Goal: Navigation & Orientation: Find specific page/section

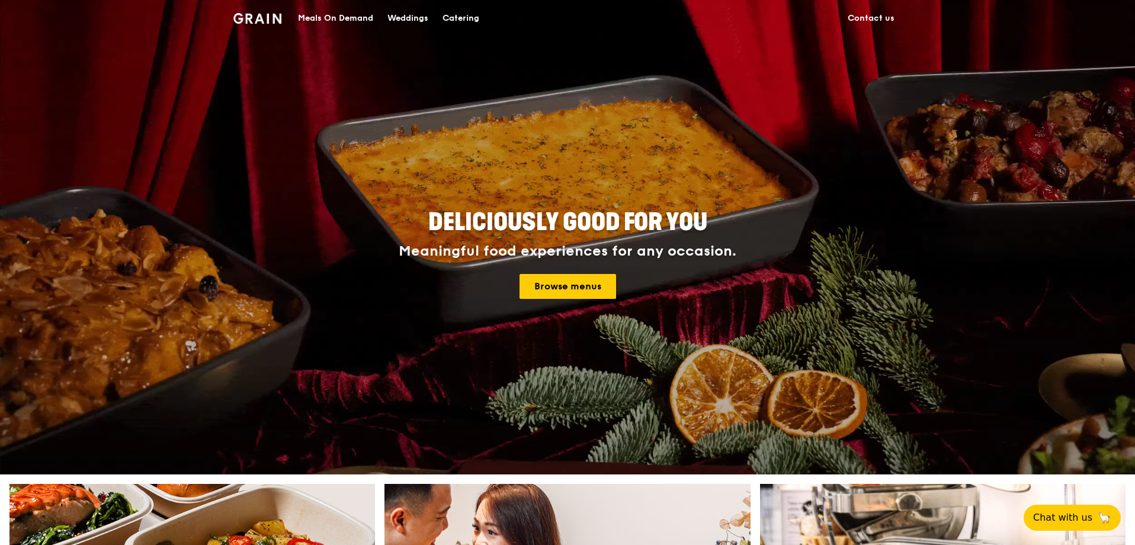
click at [632, 234] on span "Deliciously good for you" at bounding box center [567, 222] width 279 height 28
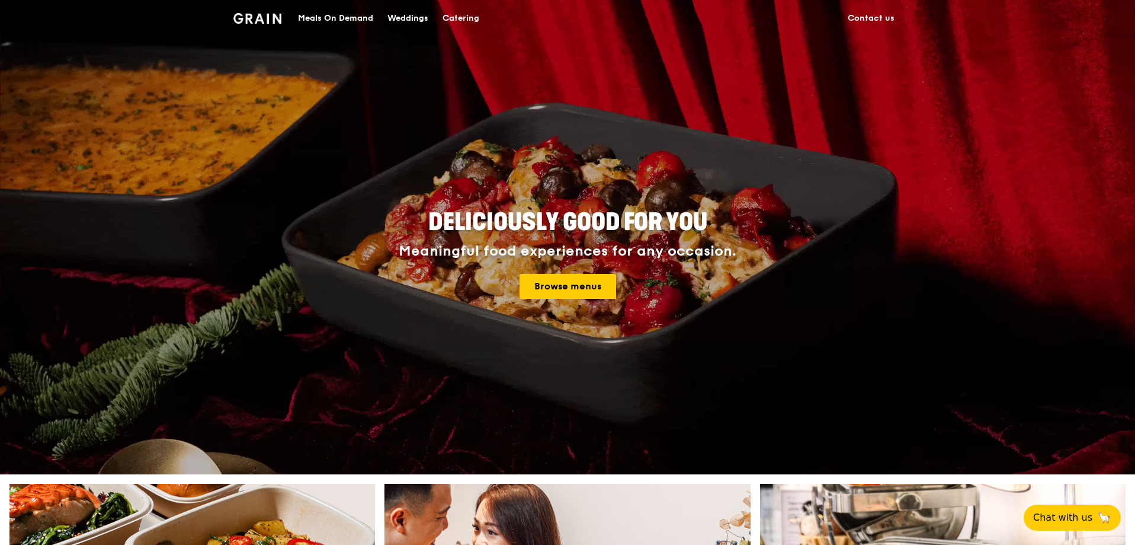
click at [632, 236] on span "Deliciously good for you" at bounding box center [567, 222] width 279 height 28
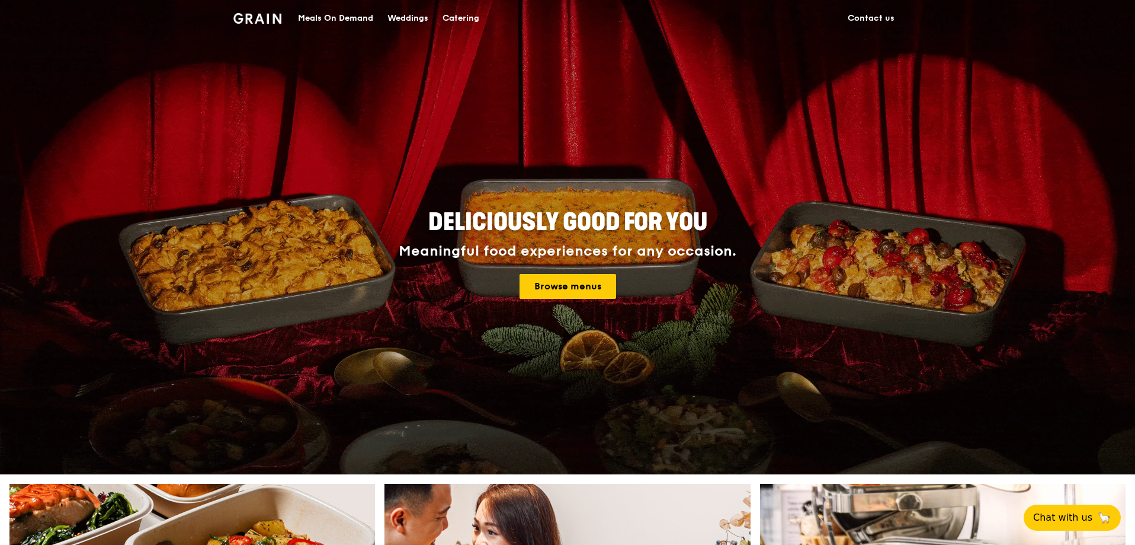
click at [632, 231] on span "Deliciously good for you" at bounding box center [567, 222] width 279 height 28
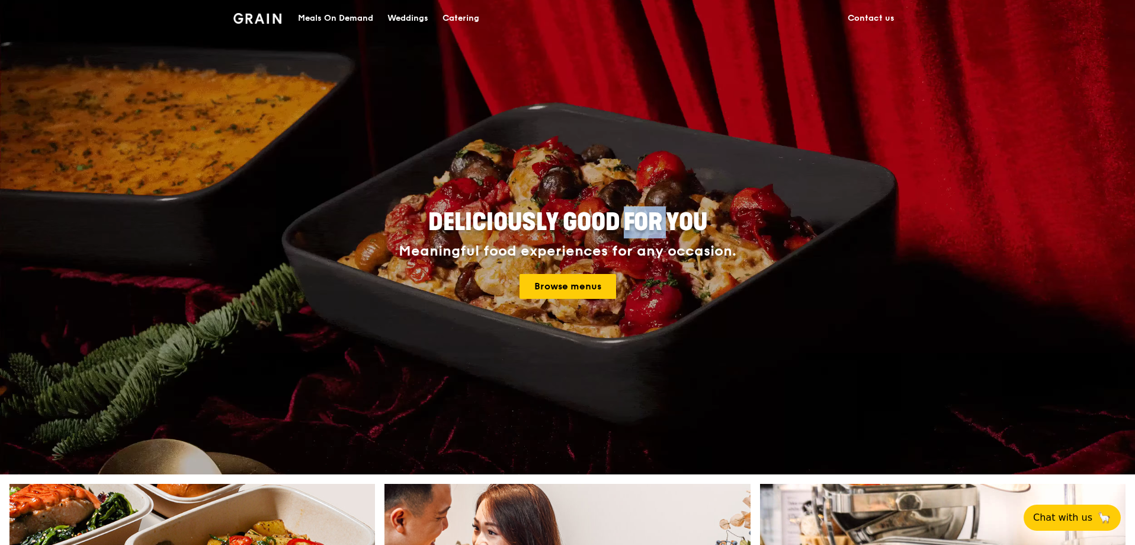
click at [632, 230] on span "Deliciously good for you" at bounding box center [567, 222] width 279 height 28
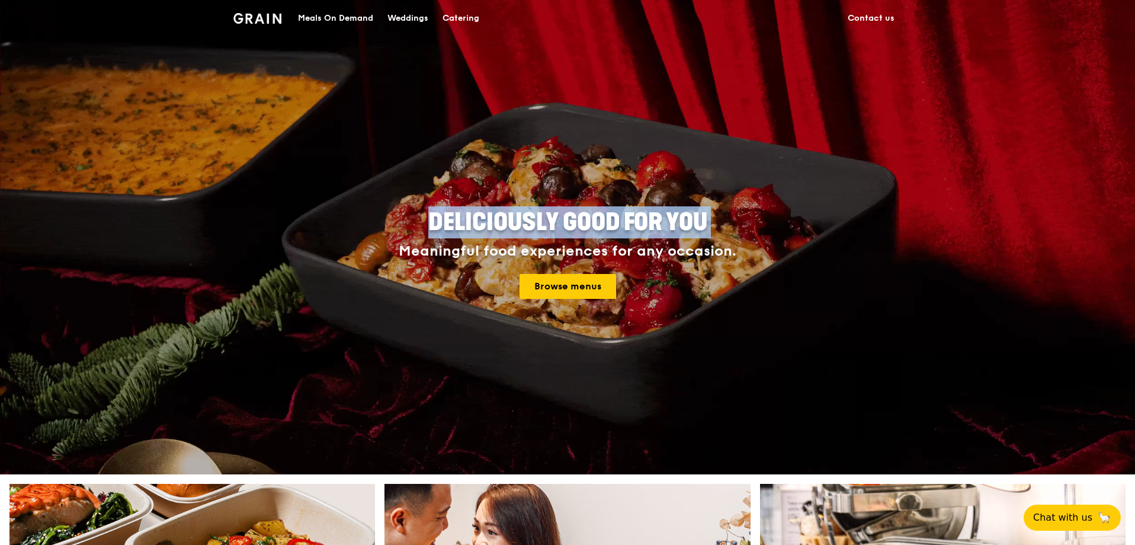
click at [632, 230] on span "Deliciously good for you" at bounding box center [567, 222] width 279 height 28
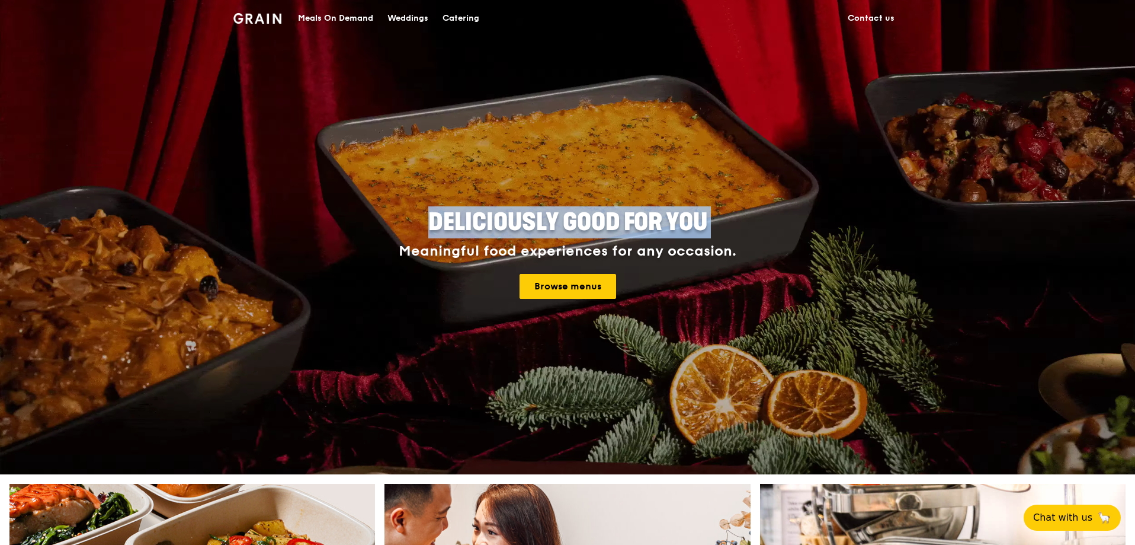
click at [632, 229] on span "Deliciously good for you" at bounding box center [567, 222] width 279 height 28
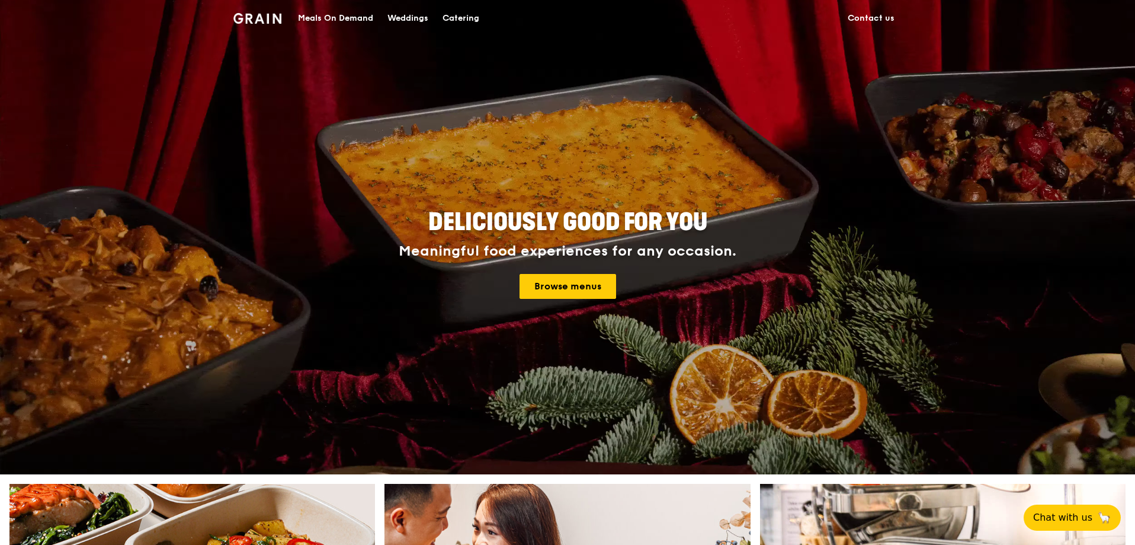
click at [629, 241] on div "Deliciously good for you Meaningful food experiences for any occasion. Browse m…" at bounding box center [567, 252] width 533 height 92
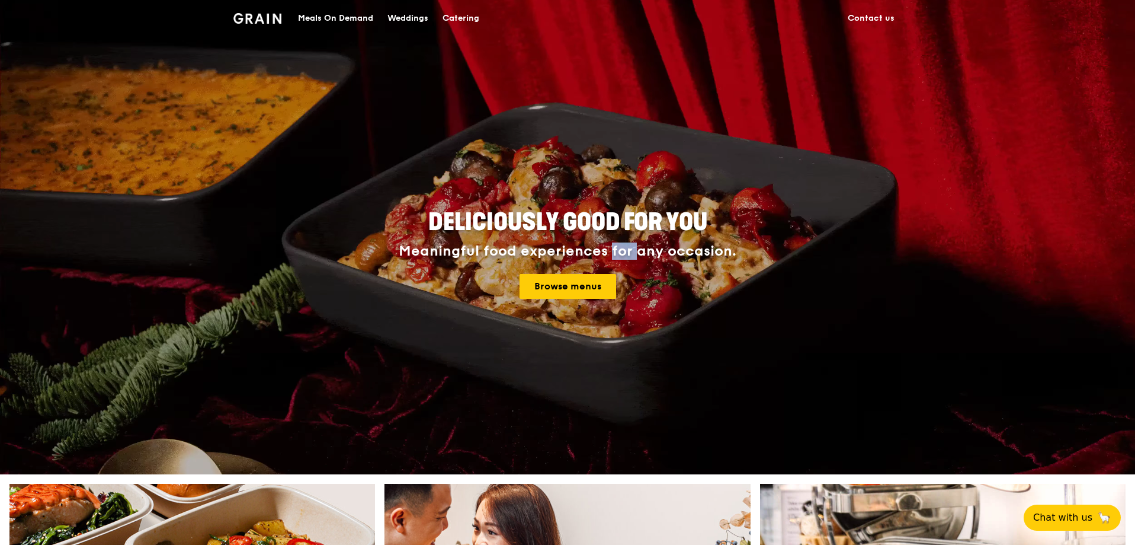
click at [629, 241] on div "Deliciously good for you Meaningful food experiences for any occasion. Browse m…" at bounding box center [567, 252] width 533 height 92
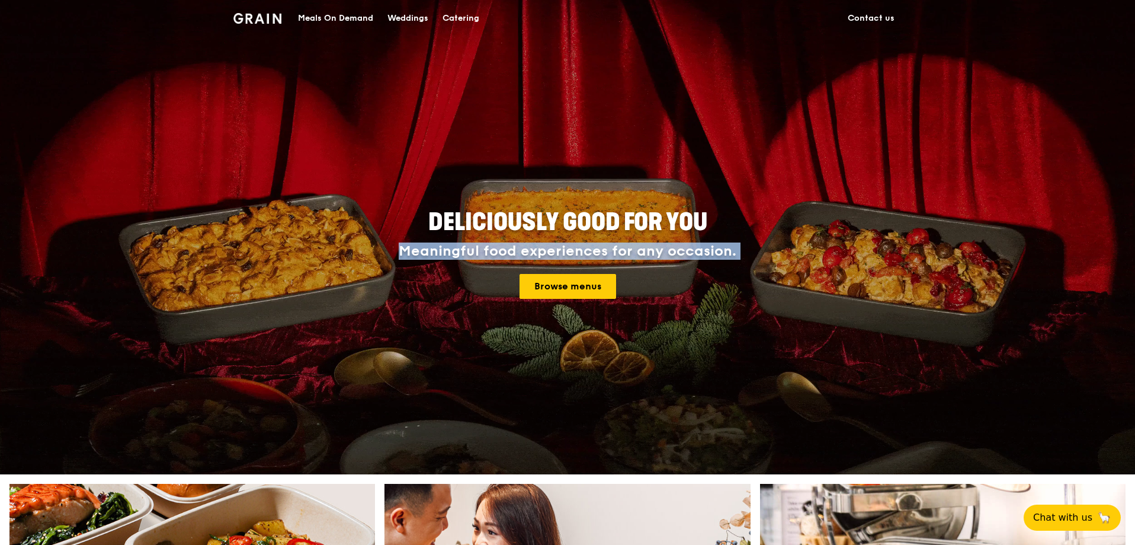
click at [629, 241] on div "Deliciously good for you Meaningful food experiences for any occasion. Browse m…" at bounding box center [567, 252] width 533 height 92
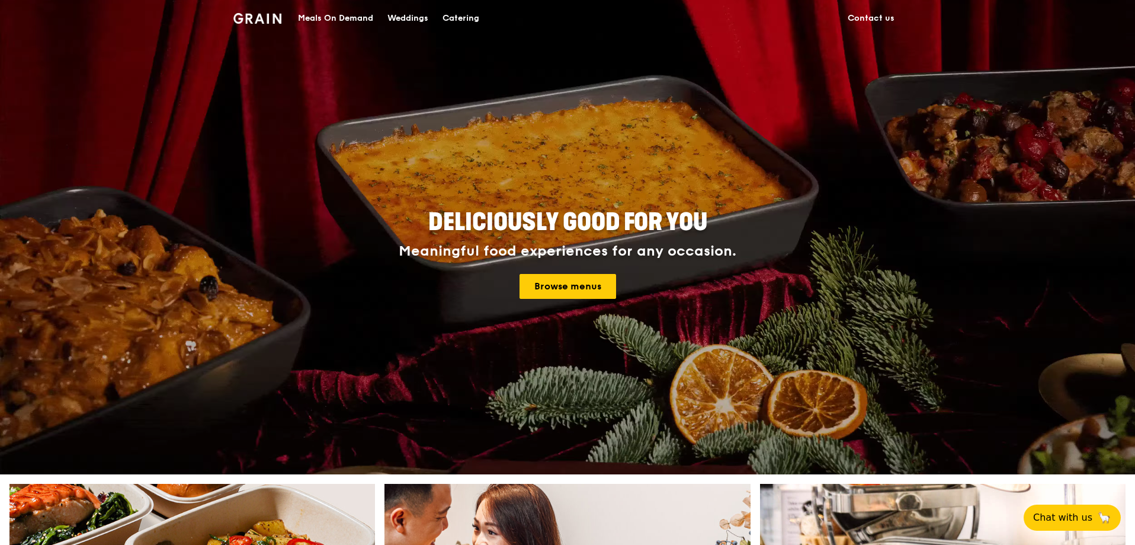
click at [623, 217] on span "Deliciously good for you" at bounding box center [567, 222] width 279 height 28
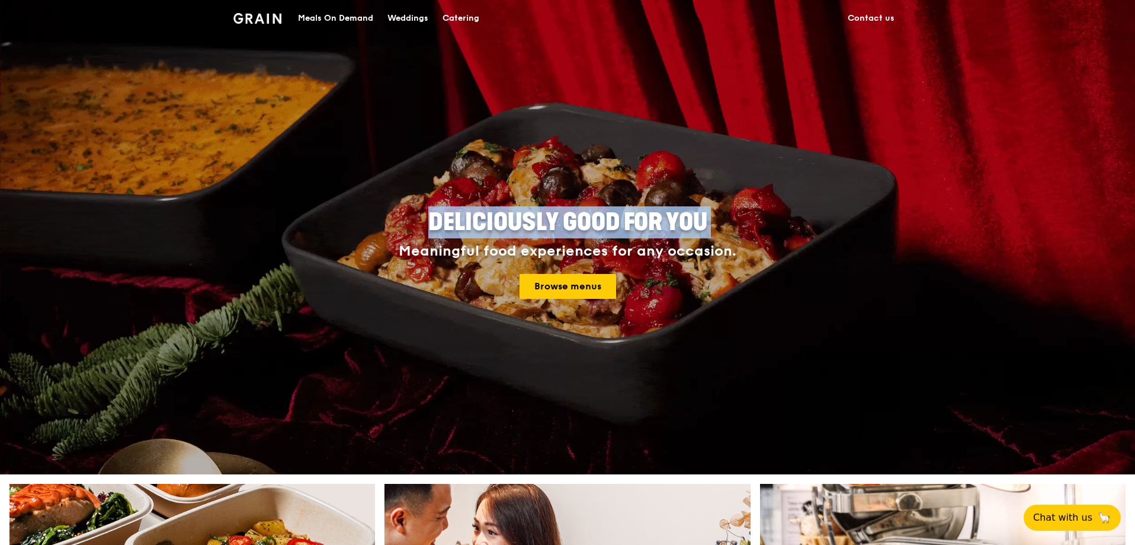
click at [623, 217] on span "Deliciously good for you" at bounding box center [567, 222] width 279 height 28
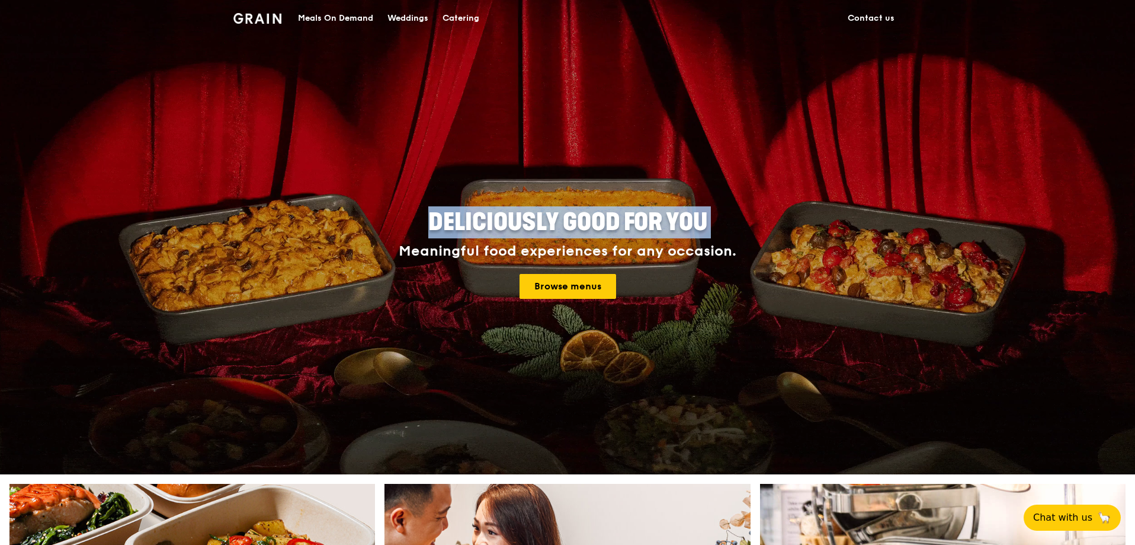
click at [597, 222] on span "Deliciously good for you" at bounding box center [567, 222] width 279 height 28
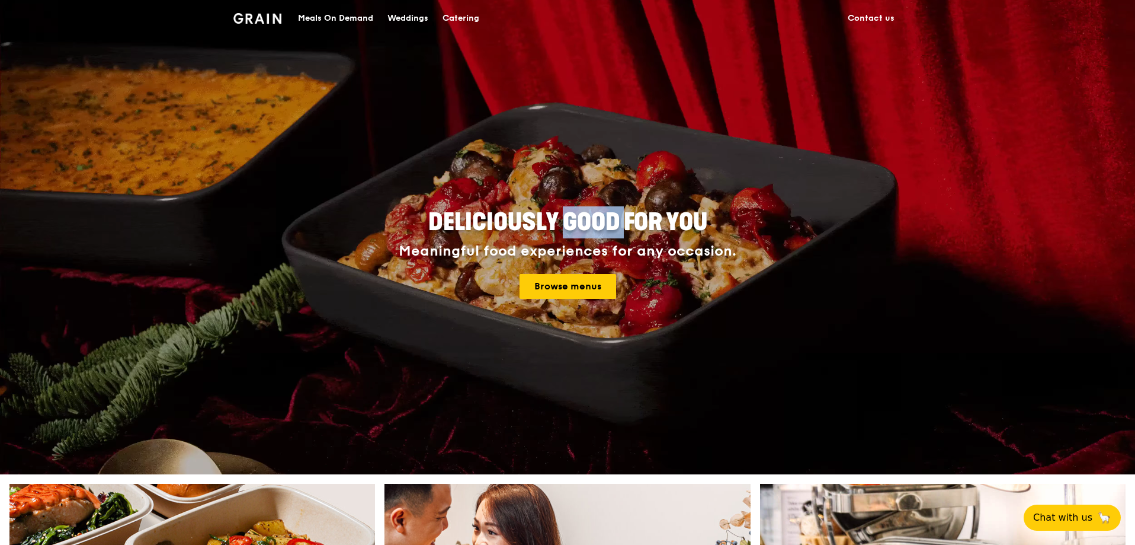
click at [597, 222] on span "Deliciously good for you" at bounding box center [567, 222] width 279 height 28
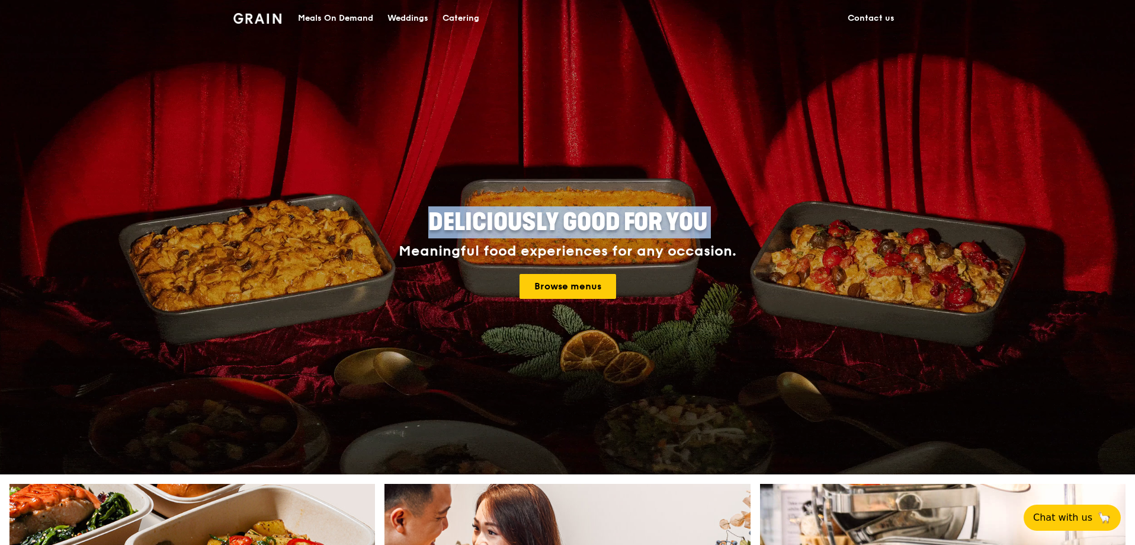
click at [597, 222] on span "Deliciously good for you" at bounding box center [567, 222] width 279 height 28
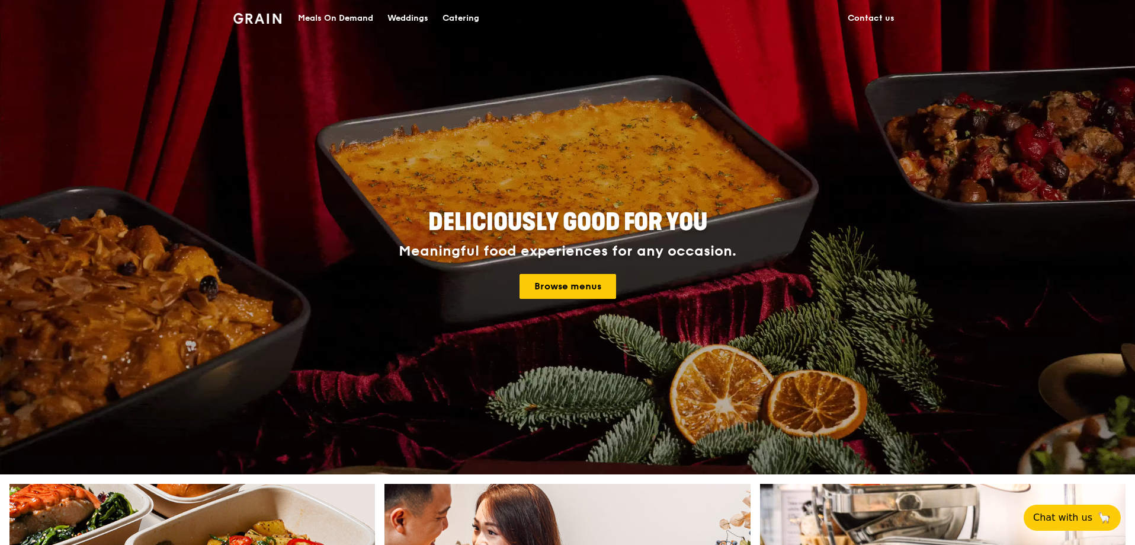
click at [579, 249] on div "Meaningful food experiences for any occasion." at bounding box center [567, 251] width 427 height 17
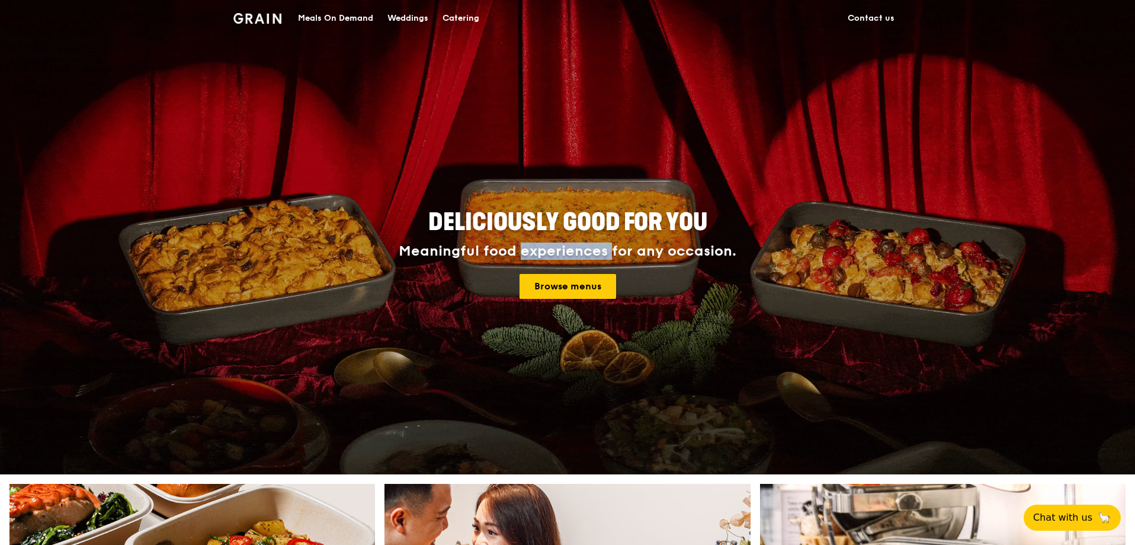
click at [579, 249] on div "Meaningful food experiences for any occasion." at bounding box center [567, 251] width 427 height 17
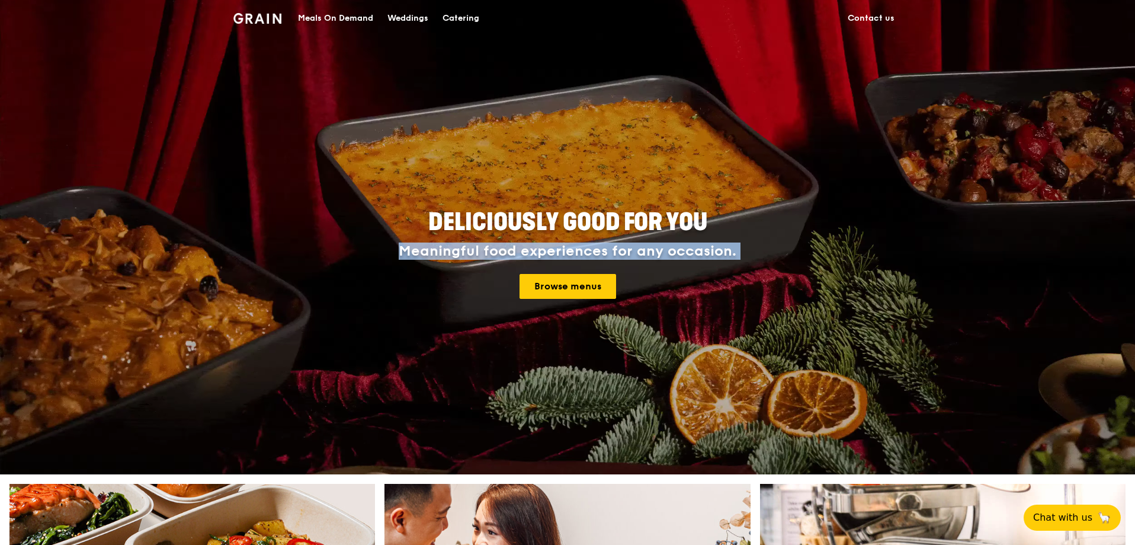
click at [579, 249] on div "Meaningful food experiences for any occasion." at bounding box center [567, 251] width 427 height 17
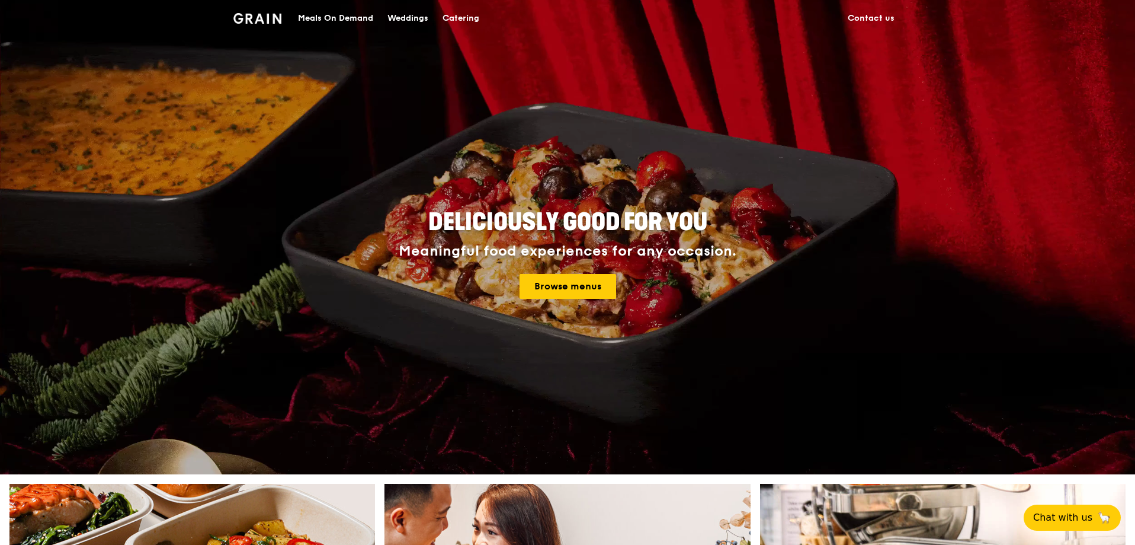
click at [582, 226] on span "Deliciously good for you" at bounding box center [567, 222] width 279 height 28
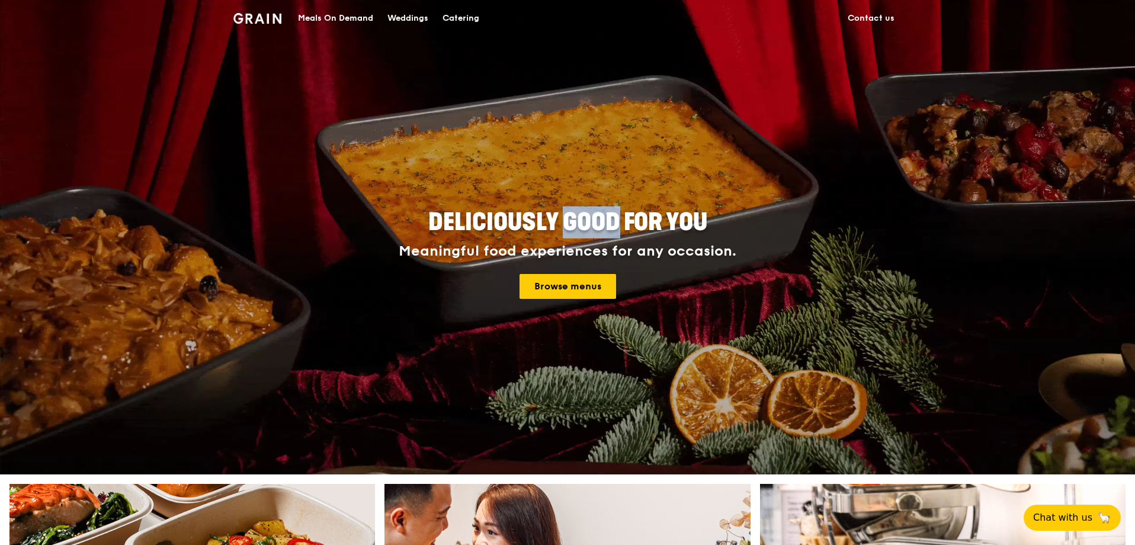
click at [582, 225] on span "Deliciously good for you" at bounding box center [567, 222] width 279 height 28
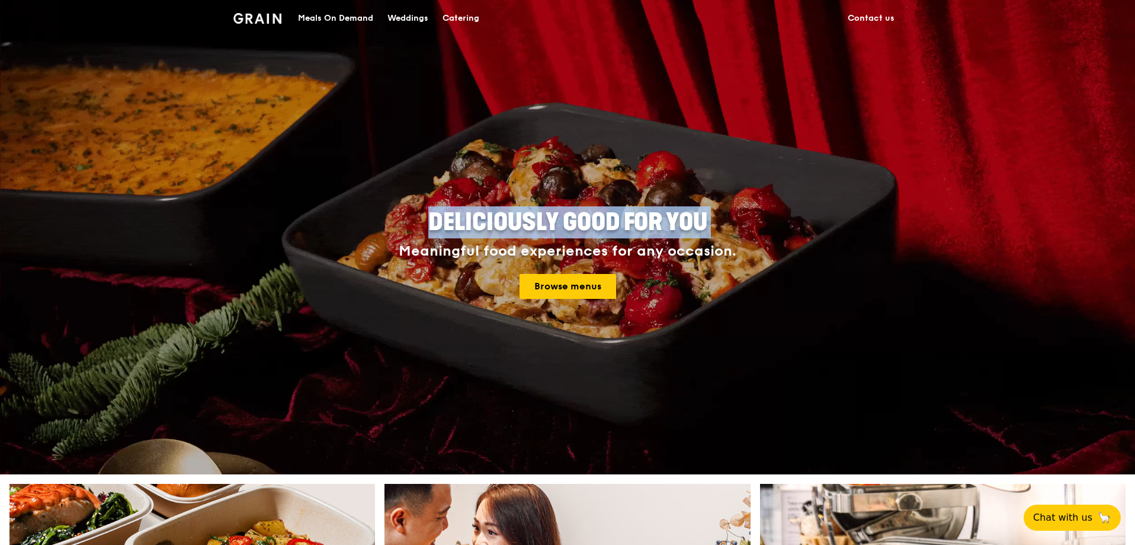
click at [582, 225] on span "Deliciously good for you" at bounding box center [567, 222] width 279 height 28
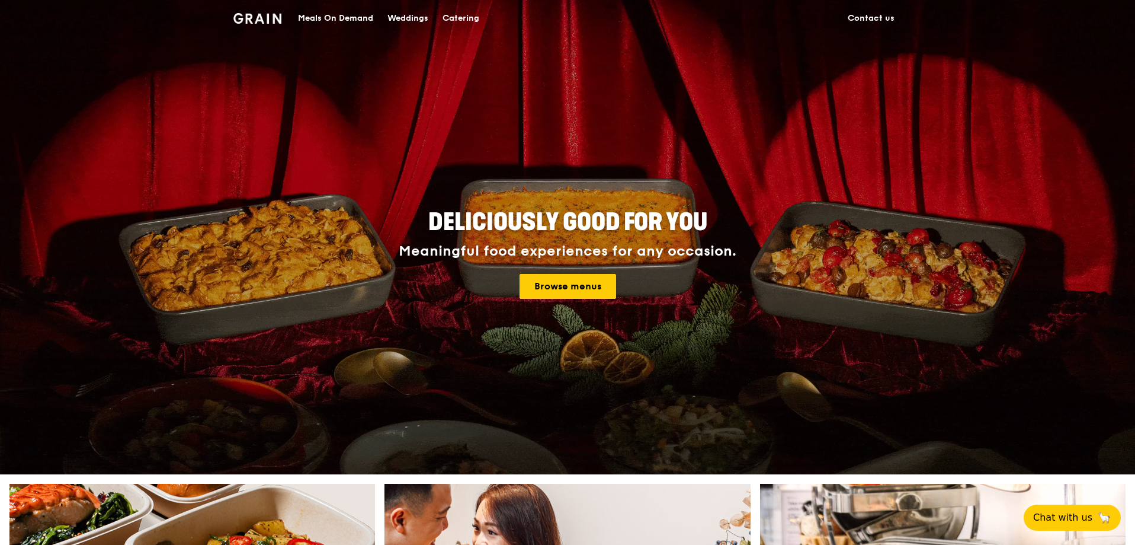
click at [573, 251] on div "Meaningful food experiences for any occasion." at bounding box center [567, 251] width 427 height 17
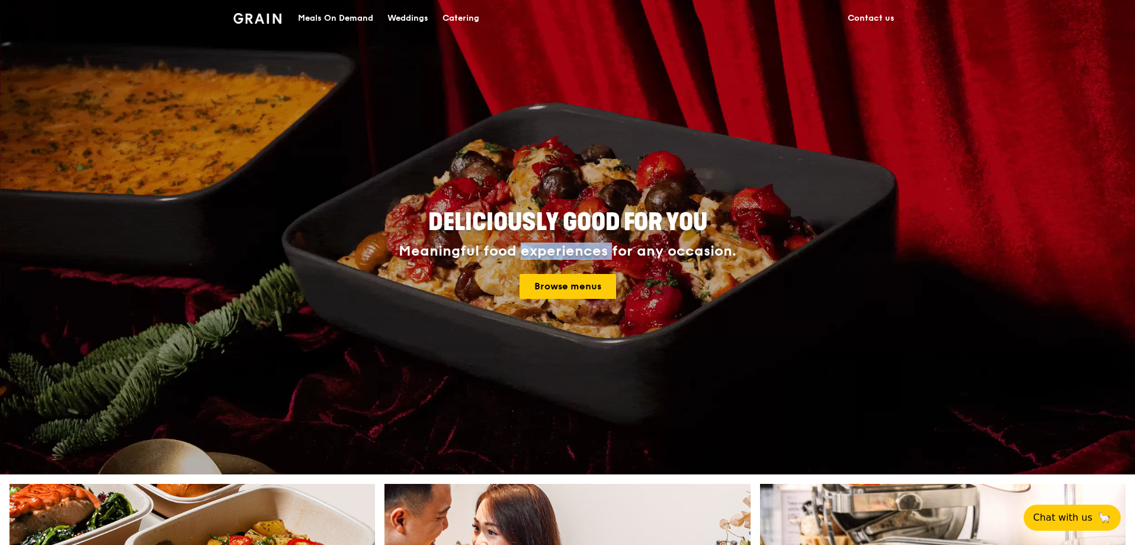
click at [573, 251] on div "Meaningful food experiences for any occasion." at bounding box center [567, 251] width 427 height 17
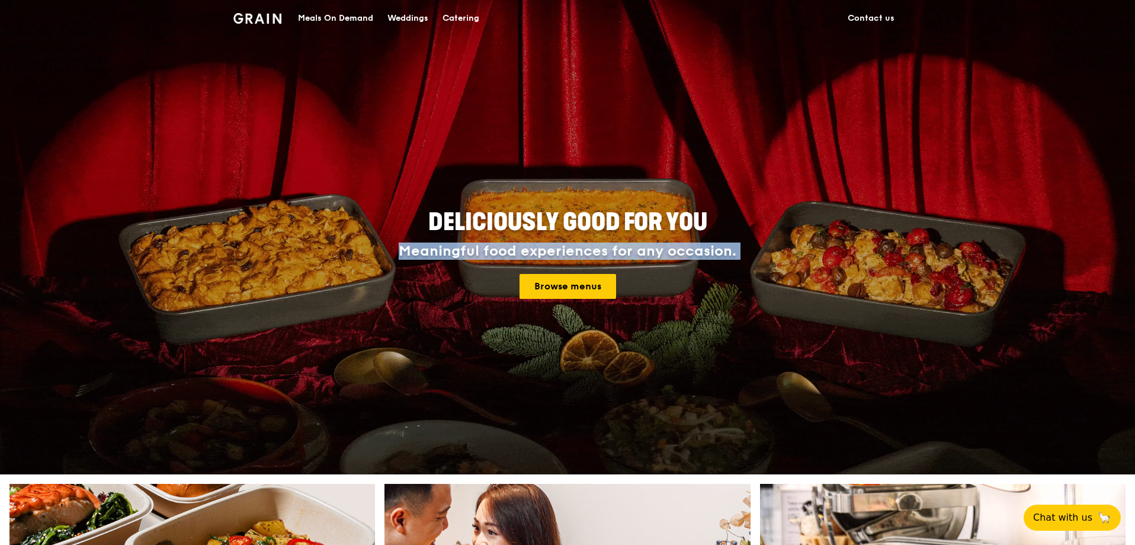
click at [573, 251] on div "Meaningful food experiences for any occasion." at bounding box center [567, 251] width 427 height 17
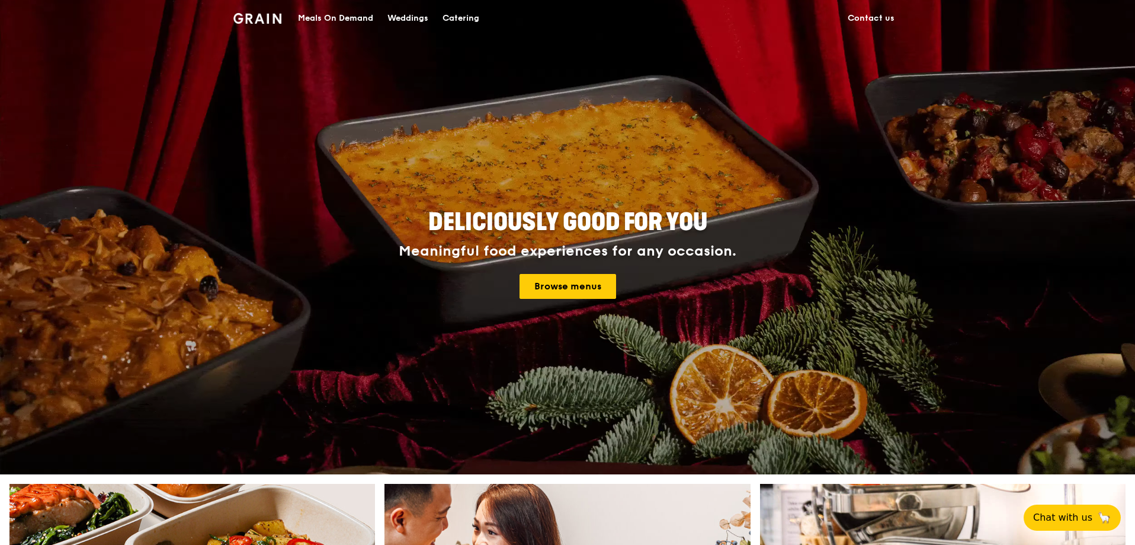
click at [581, 227] on span "Deliciously good for you" at bounding box center [567, 222] width 279 height 28
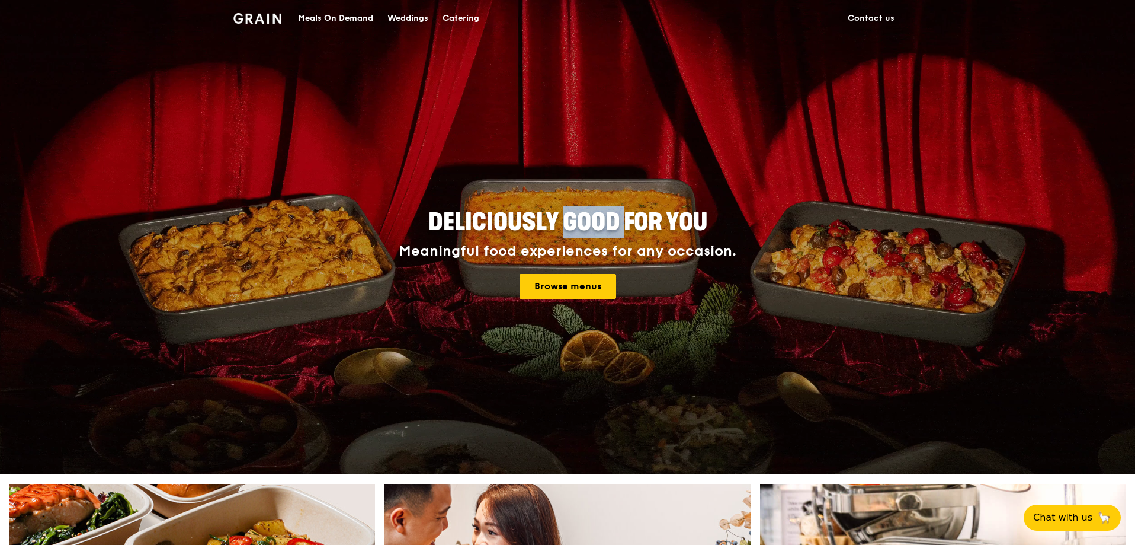
click at [581, 227] on span "Deliciously good for you" at bounding box center [567, 222] width 279 height 28
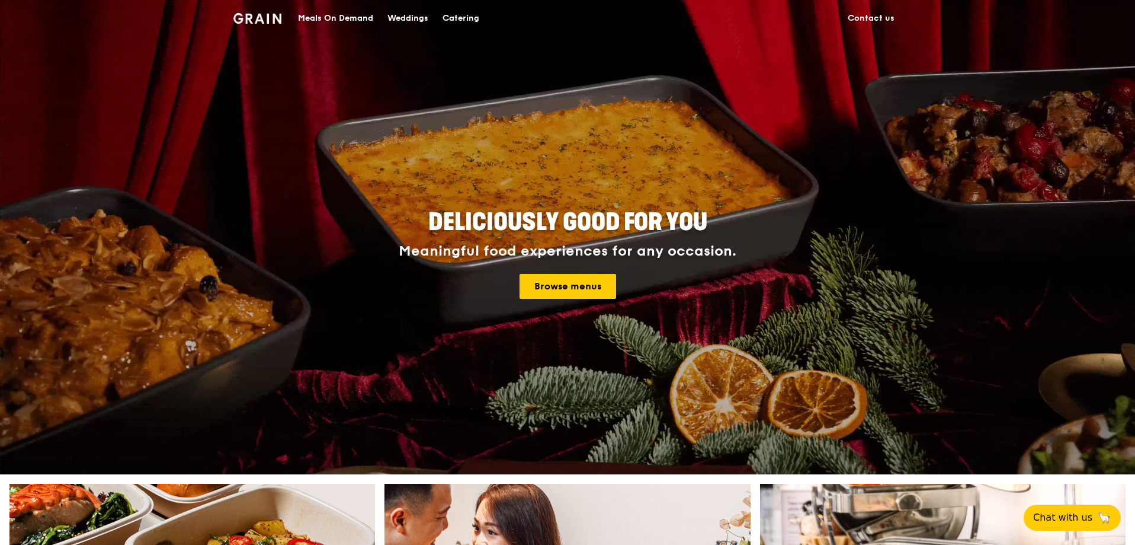
click at [639, 233] on span "Deliciously good for you" at bounding box center [567, 222] width 279 height 28
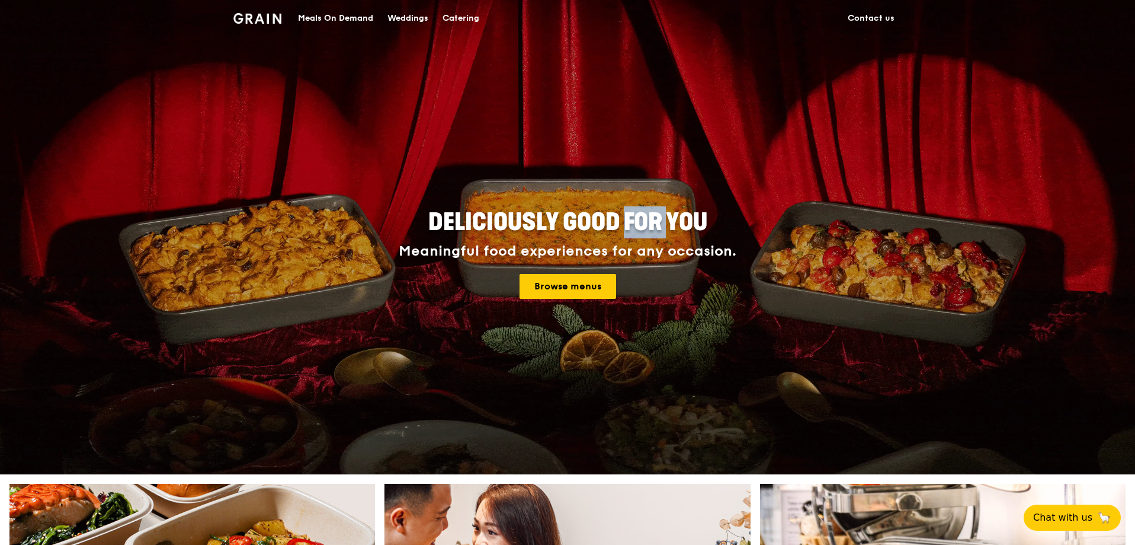
click at [639, 233] on span "Deliciously good for you" at bounding box center [567, 222] width 279 height 28
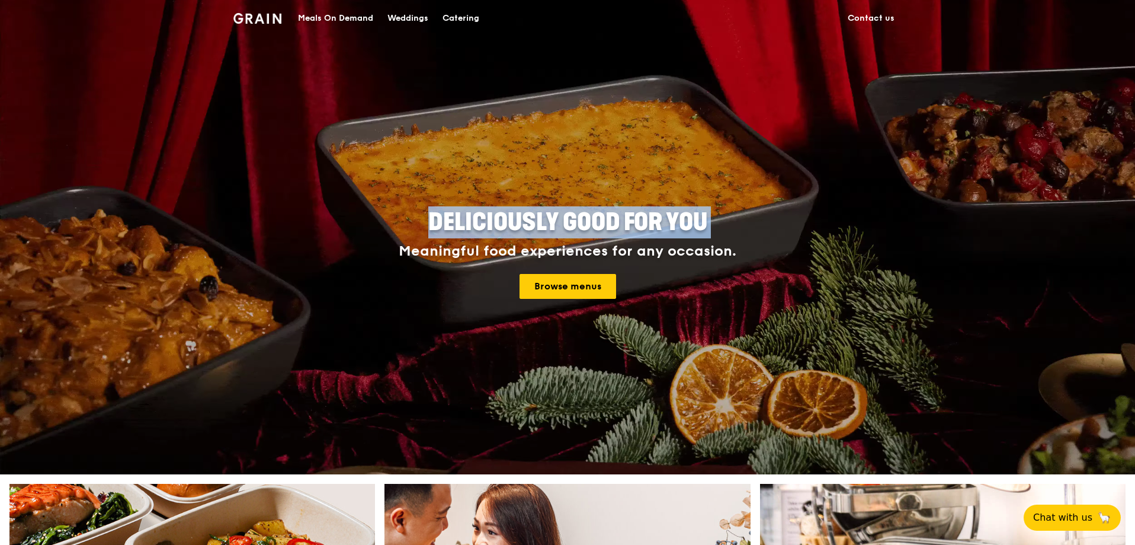
click at [639, 233] on span "Deliciously good for you" at bounding box center [567, 222] width 279 height 28
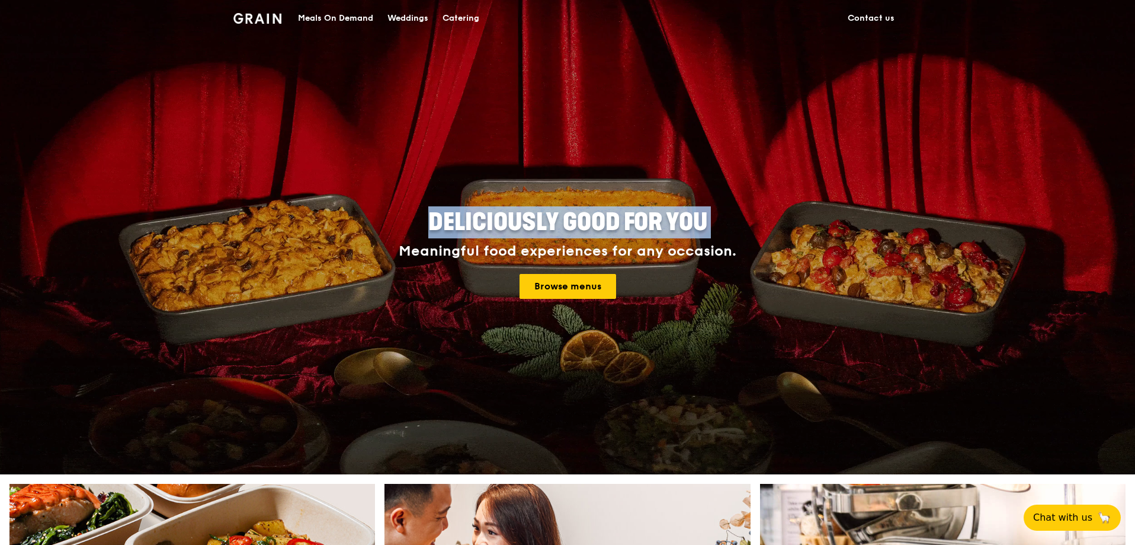
click at [639, 230] on span "Deliciously good for you" at bounding box center [567, 222] width 279 height 28
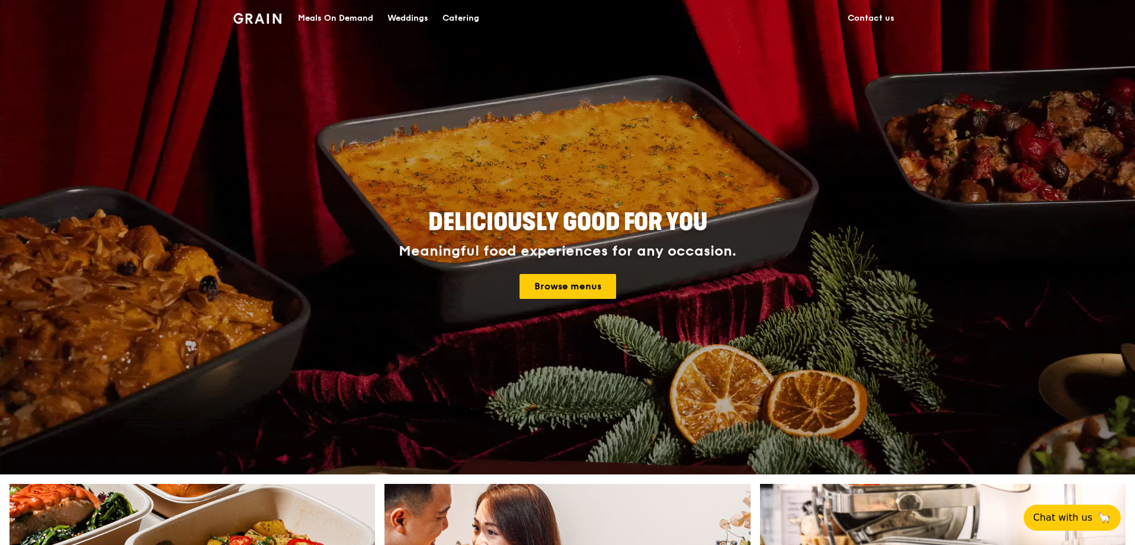
click at [620, 249] on div "Meaningful food experiences for any occasion." at bounding box center [567, 251] width 427 height 17
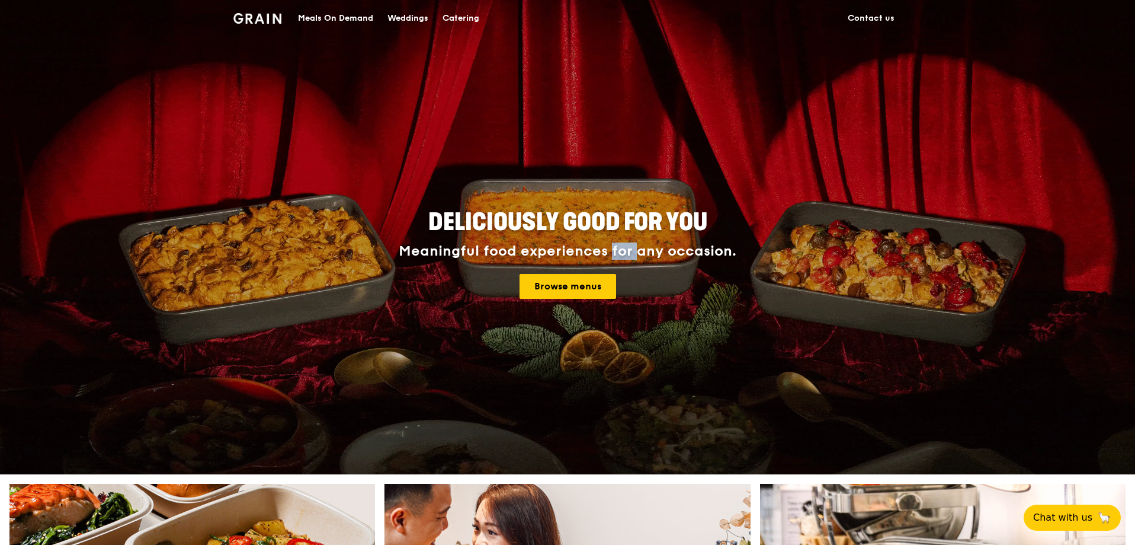
click at [621, 249] on div "Meaningful food experiences for any occasion." at bounding box center [567, 251] width 427 height 17
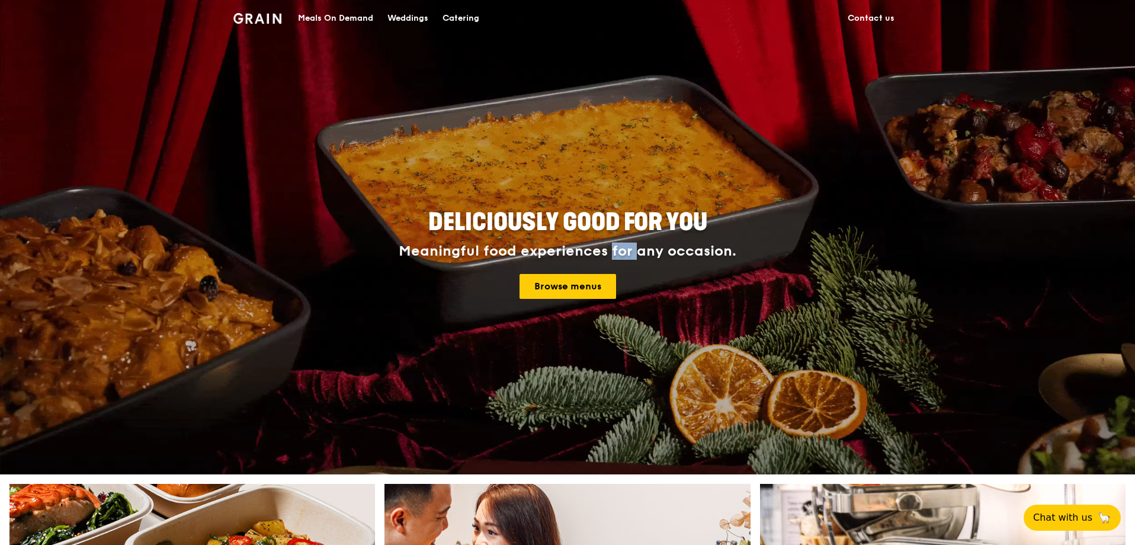
click at [622, 248] on div "Meaningful food experiences for any occasion." at bounding box center [567, 251] width 427 height 17
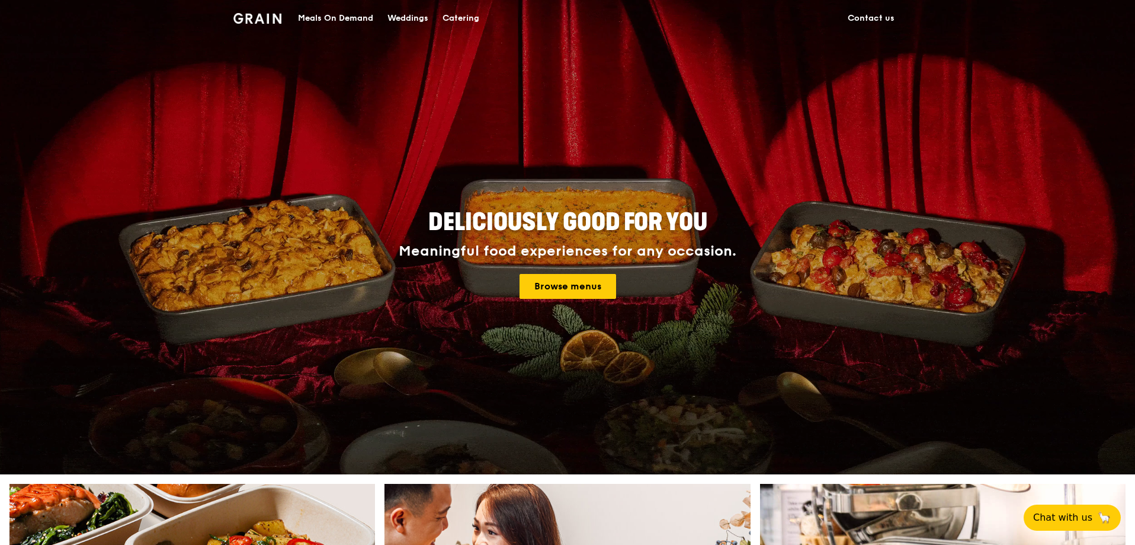
click at [626, 228] on span "Deliciously good for you" at bounding box center [567, 222] width 279 height 28
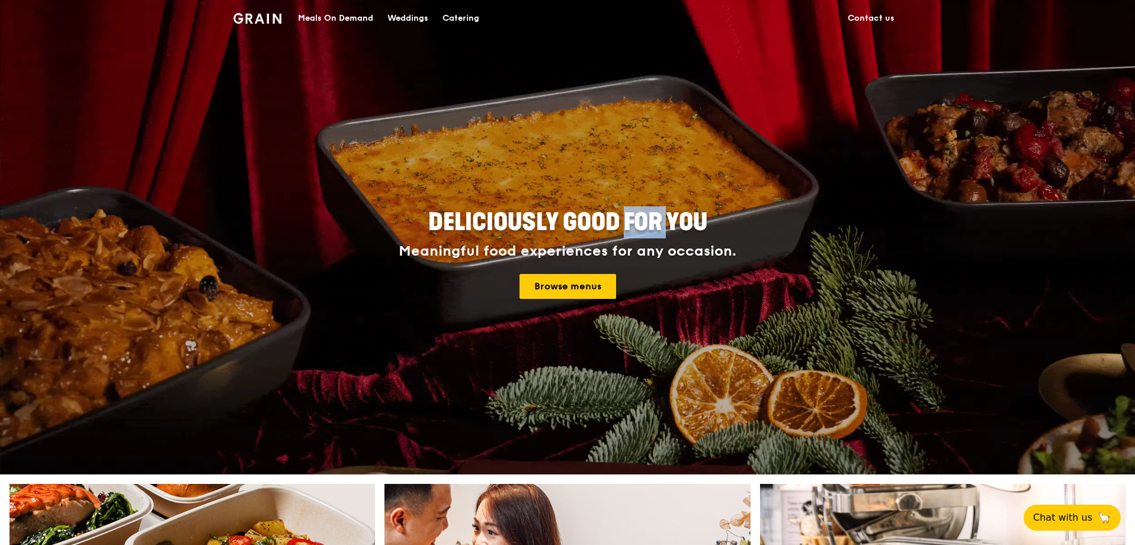
click at [626, 228] on span "Deliciously good for you" at bounding box center [567, 222] width 279 height 28
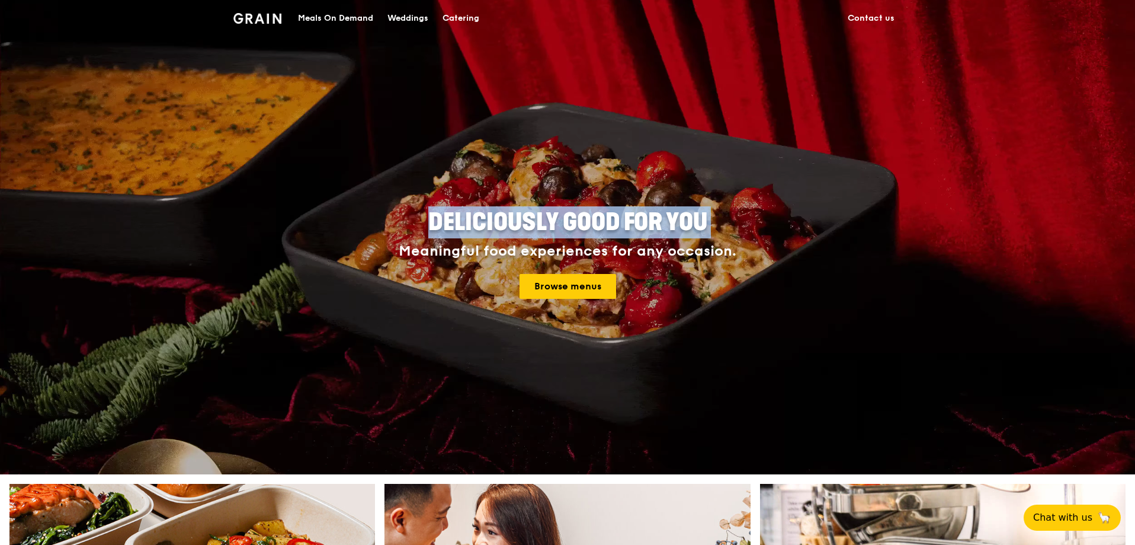
click at [626, 228] on span "Deliciously good for you" at bounding box center [567, 222] width 279 height 28
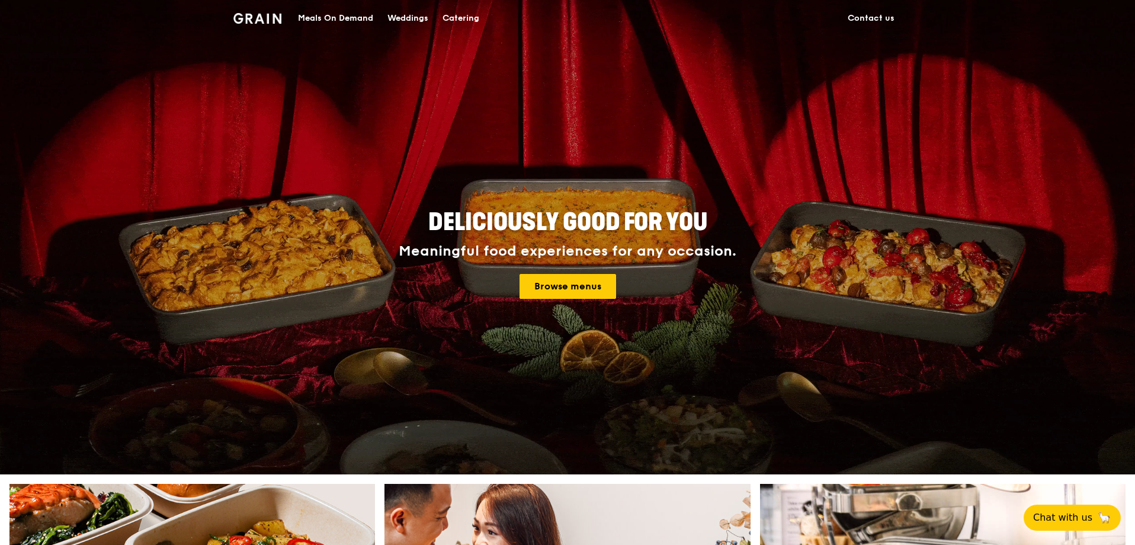
click at [618, 249] on div "Meaningful food experiences for any occasion." at bounding box center [567, 251] width 427 height 17
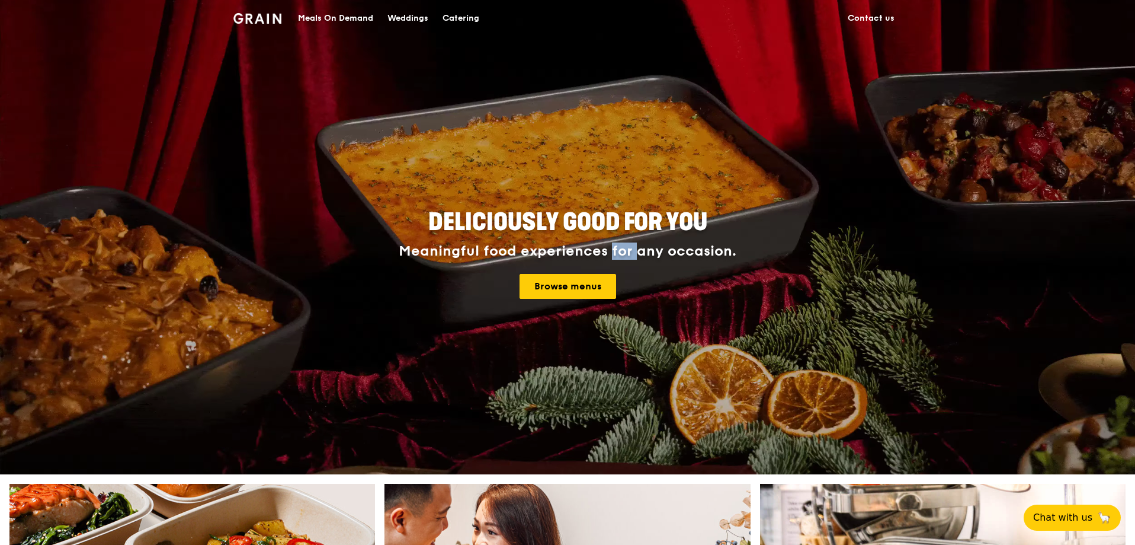
click at [617, 248] on div "Meaningful food experiences for any occasion." at bounding box center [567, 251] width 427 height 17
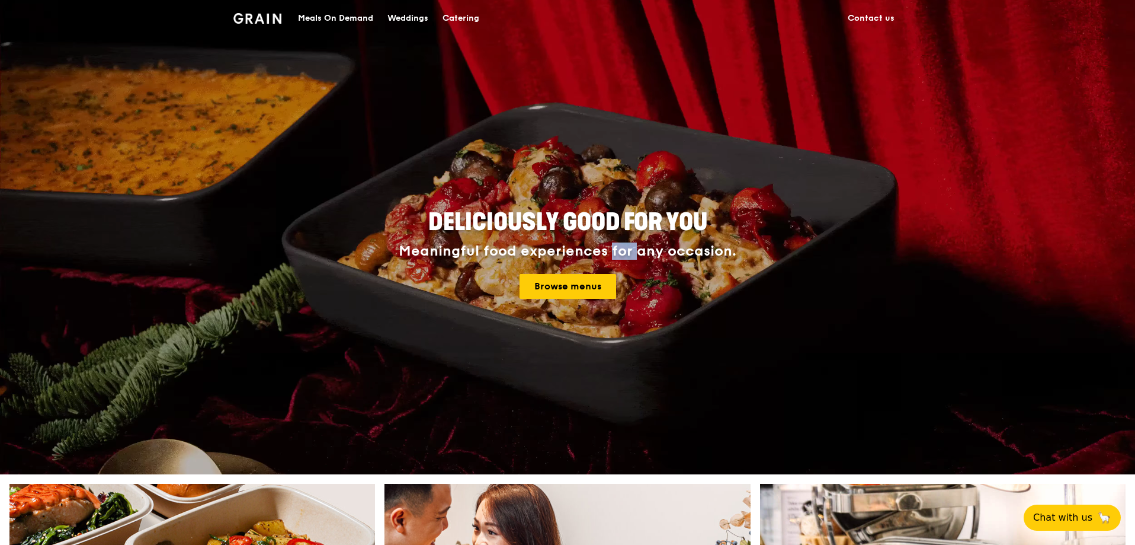
click at [618, 246] on div "Meaningful food experiences for any occasion." at bounding box center [567, 251] width 427 height 17
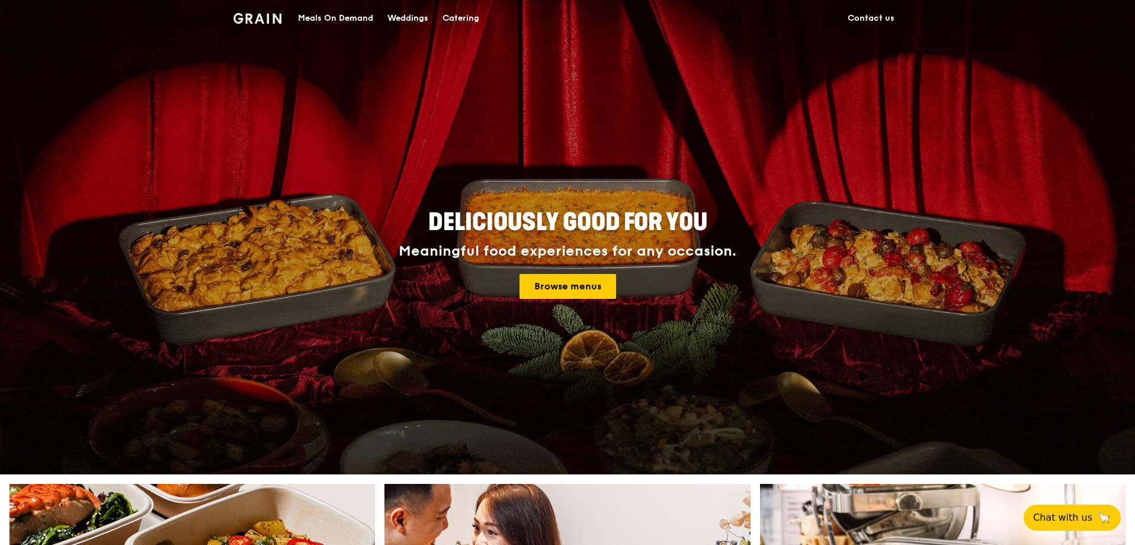
click at [623, 228] on span "Deliciously good for you" at bounding box center [567, 222] width 279 height 28
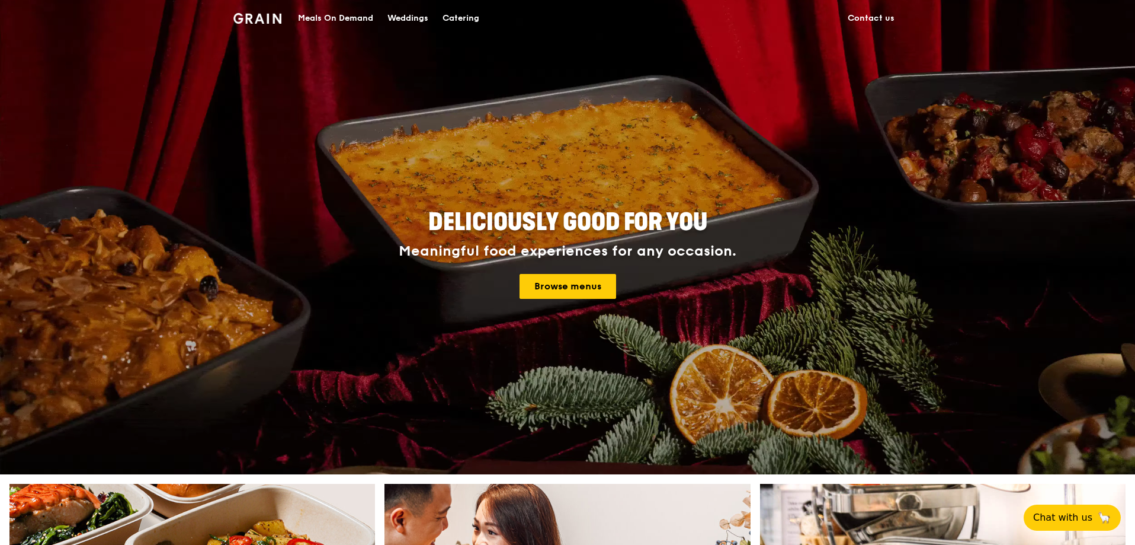
click at [623, 229] on span "Deliciously good for you" at bounding box center [567, 222] width 279 height 28
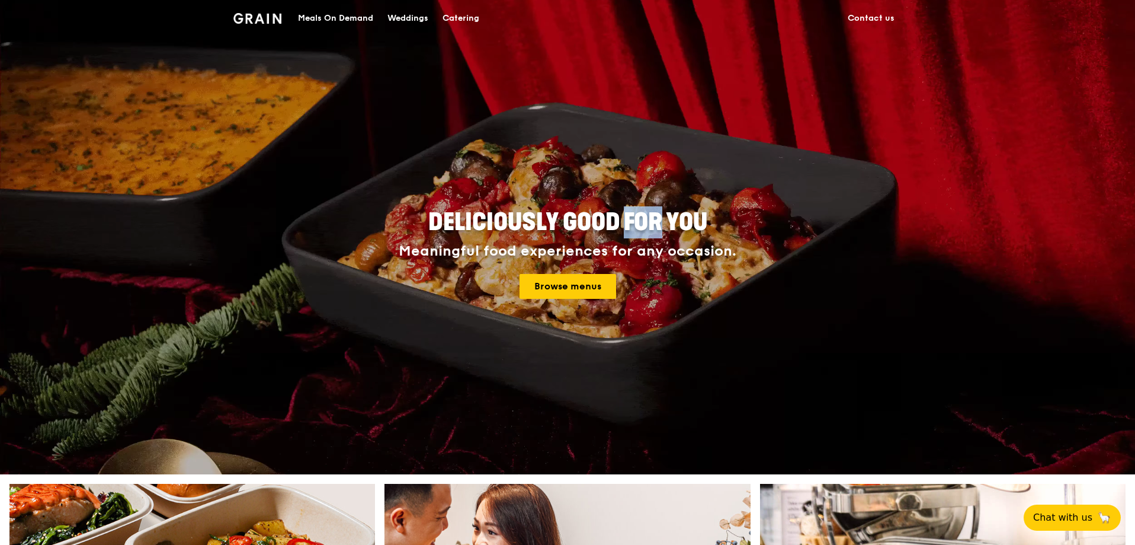
click at [622, 229] on span "Deliciously good for you" at bounding box center [567, 222] width 279 height 28
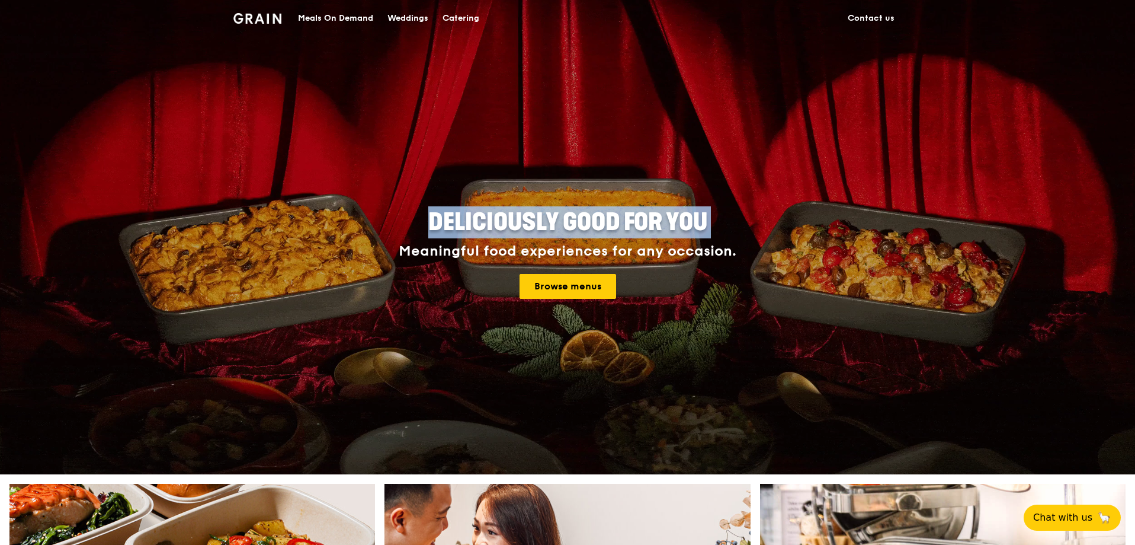
click at [622, 229] on span "Deliciously good for you" at bounding box center [567, 222] width 279 height 28
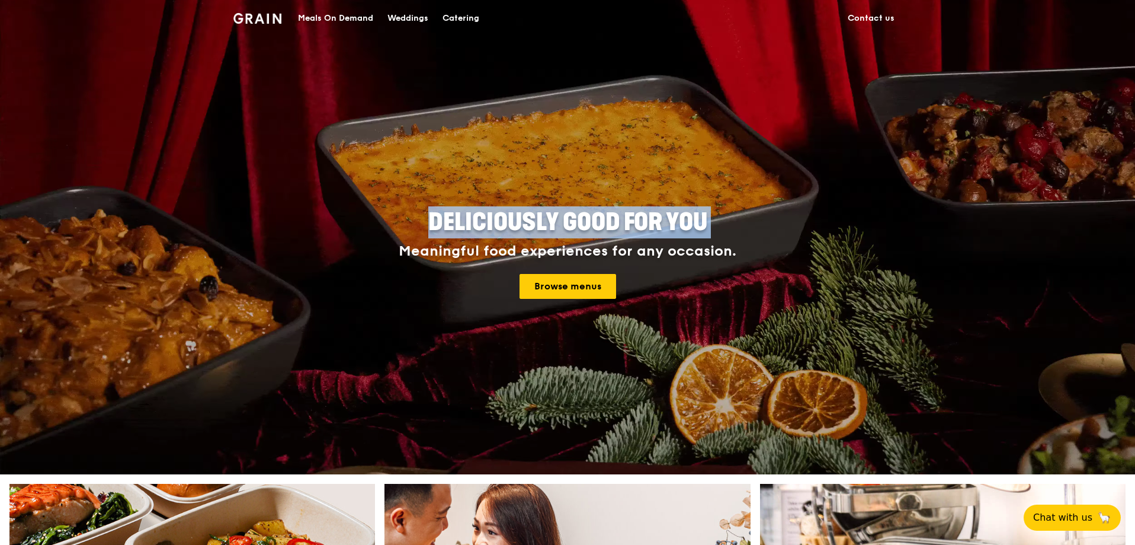
click at [622, 229] on span "Deliciously good for you" at bounding box center [567, 222] width 279 height 28
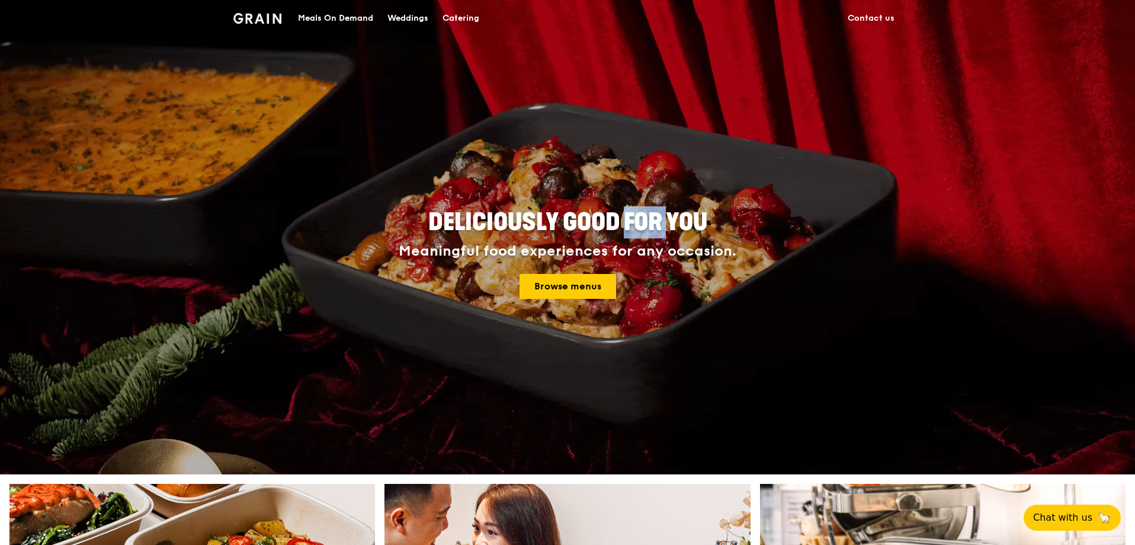
click at [622, 229] on span "Deliciously good for you" at bounding box center [567, 222] width 279 height 28
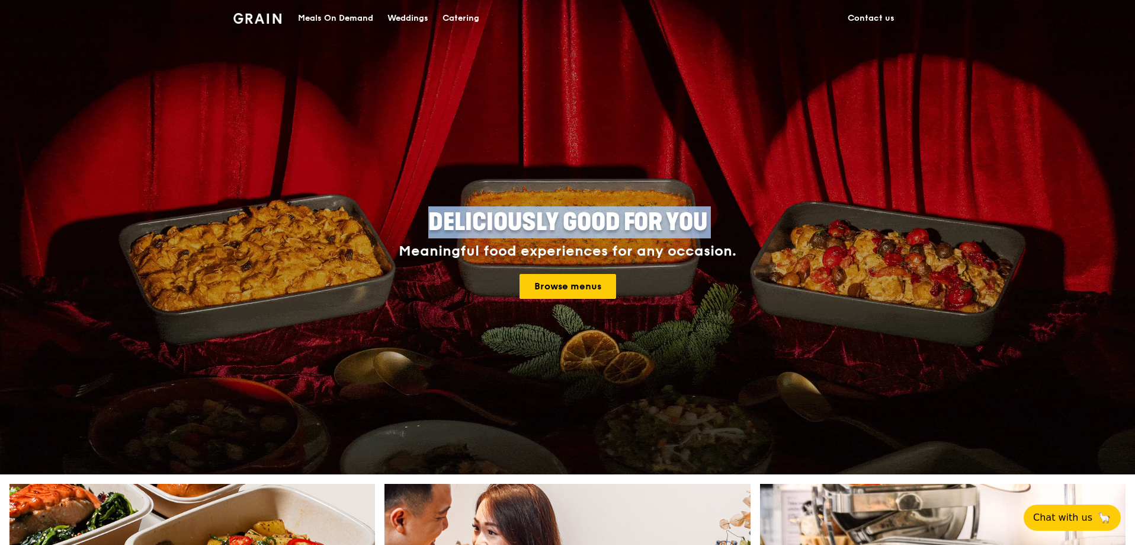
click at [622, 229] on span "Deliciously good for you" at bounding box center [567, 222] width 279 height 28
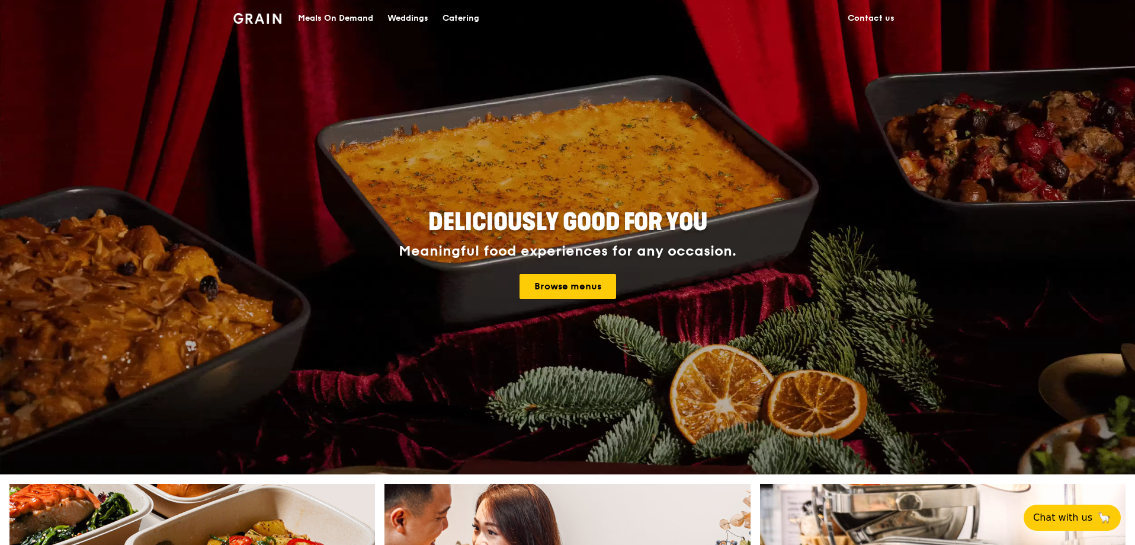
click at [627, 248] on div "Meaningful food experiences for any occasion." at bounding box center [567, 251] width 427 height 17
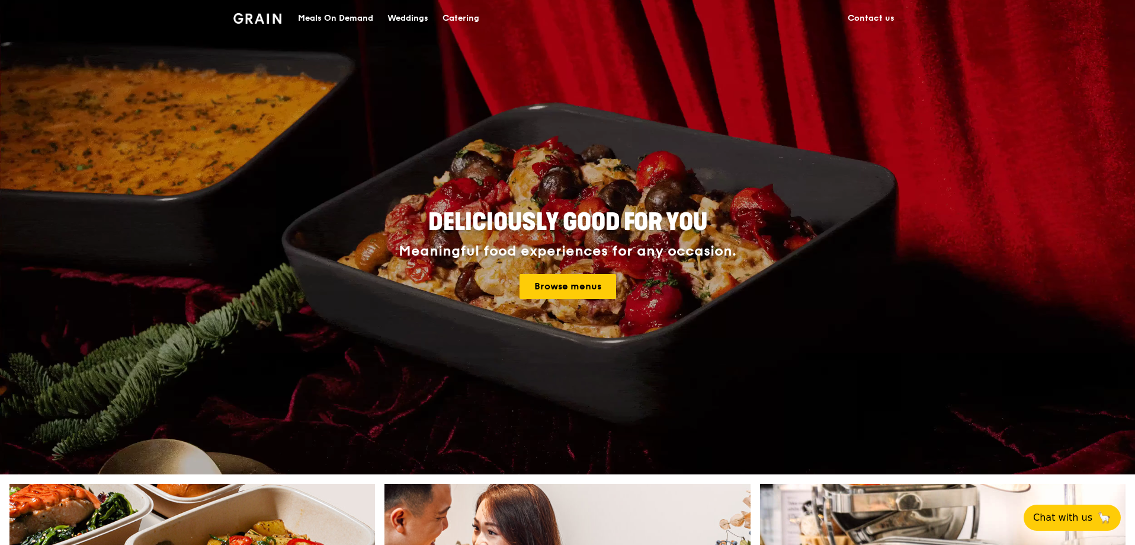
click at [627, 249] on div "Meaningful food experiences for any occasion." at bounding box center [567, 251] width 427 height 17
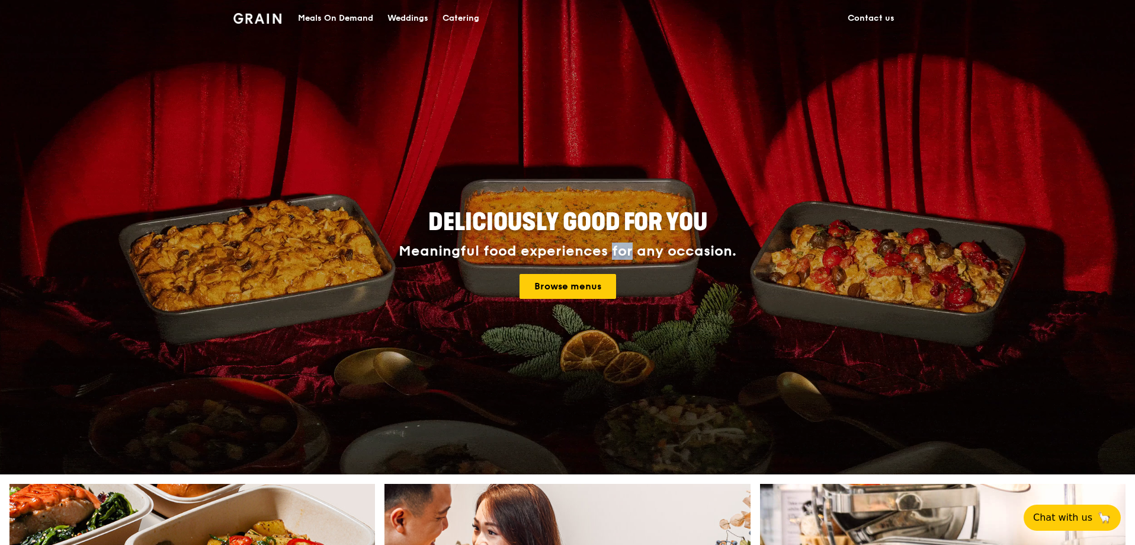
click at [627, 249] on div "Meaningful food experiences for any occasion." at bounding box center [567, 251] width 427 height 17
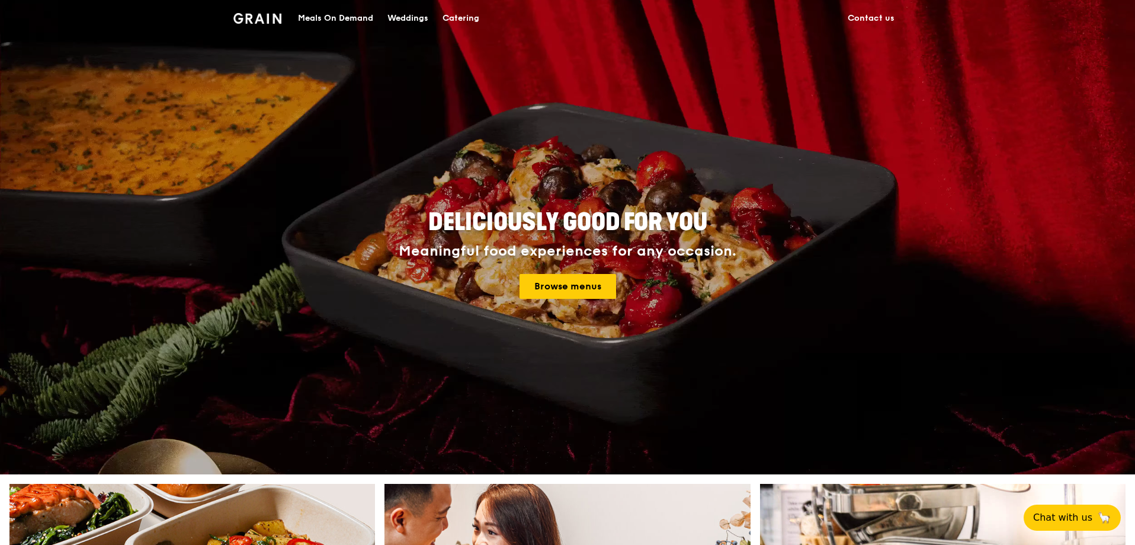
click at [714, 257] on div "Meaningful food experiences for any occasion." at bounding box center [567, 251] width 427 height 17
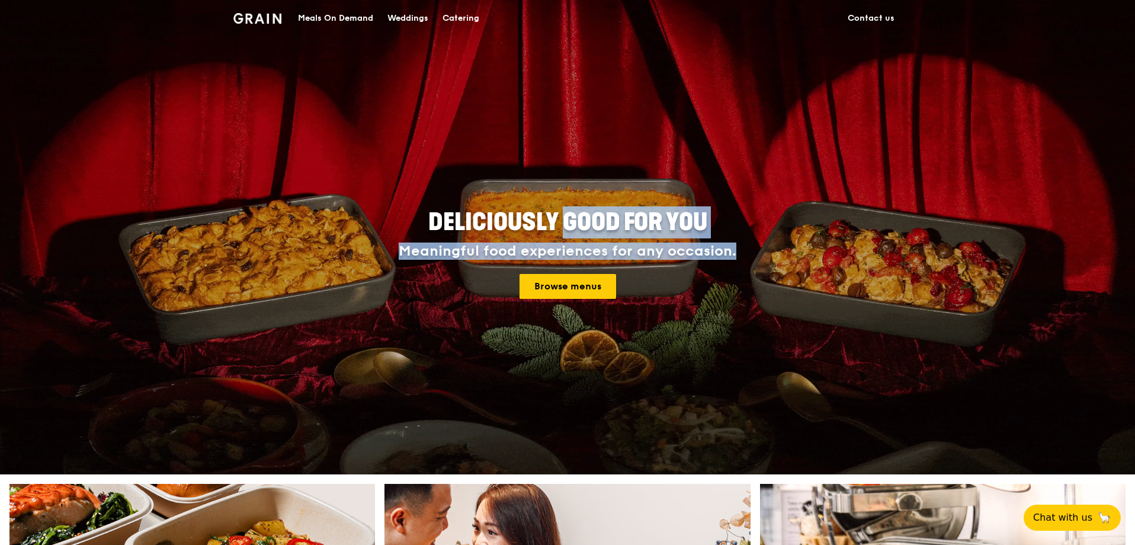
drag, startPoint x: 746, startPoint y: 249, endPoint x: 544, endPoint y: 225, distance: 203.5
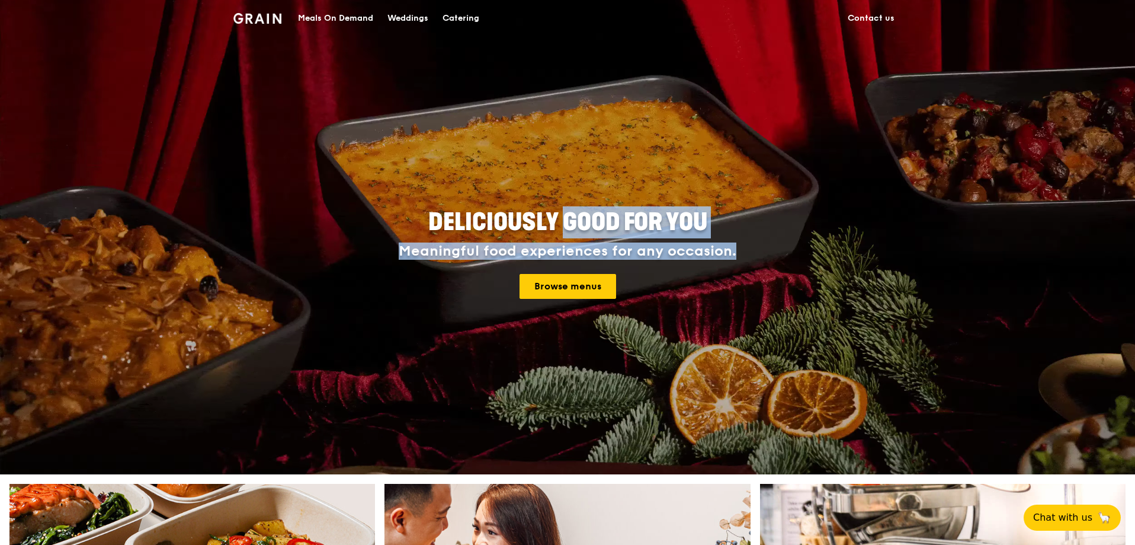
click at [545, 225] on div "Deliciously good for you Meaningful food experiences for any occasion. Browse m…" at bounding box center [567, 252] width 533 height 92
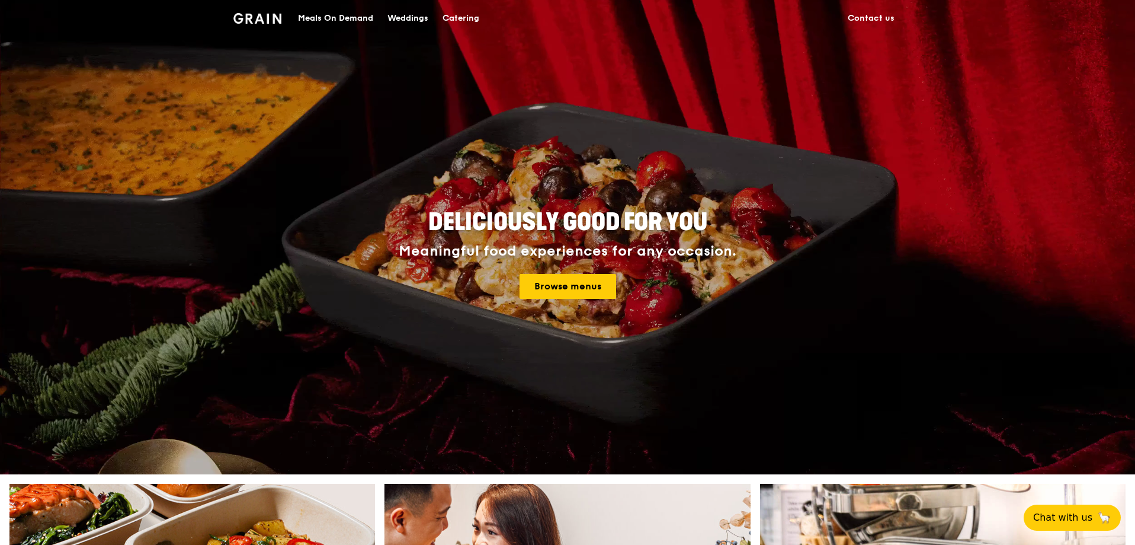
click at [477, 225] on span "Deliciously good for you" at bounding box center [567, 222] width 279 height 28
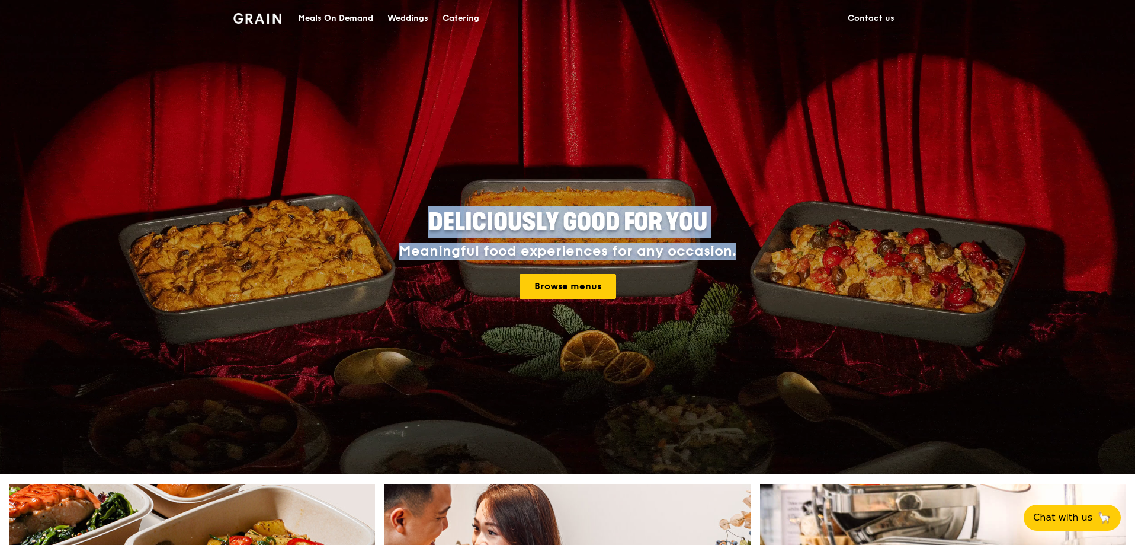
drag, startPoint x: 430, startPoint y: 216, endPoint x: 740, endPoint y: 252, distance: 312.6
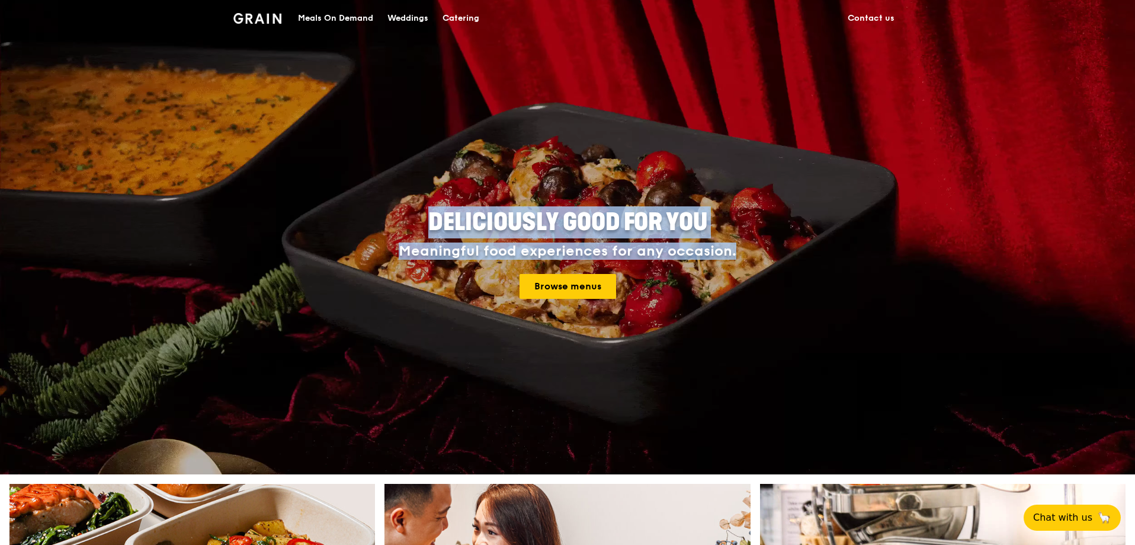
click at [740, 252] on div "Deliciously good for you Meaningful food experiences for any occasion. Browse m…" at bounding box center [567, 252] width 533 height 92
